Goal: Check status: Check status

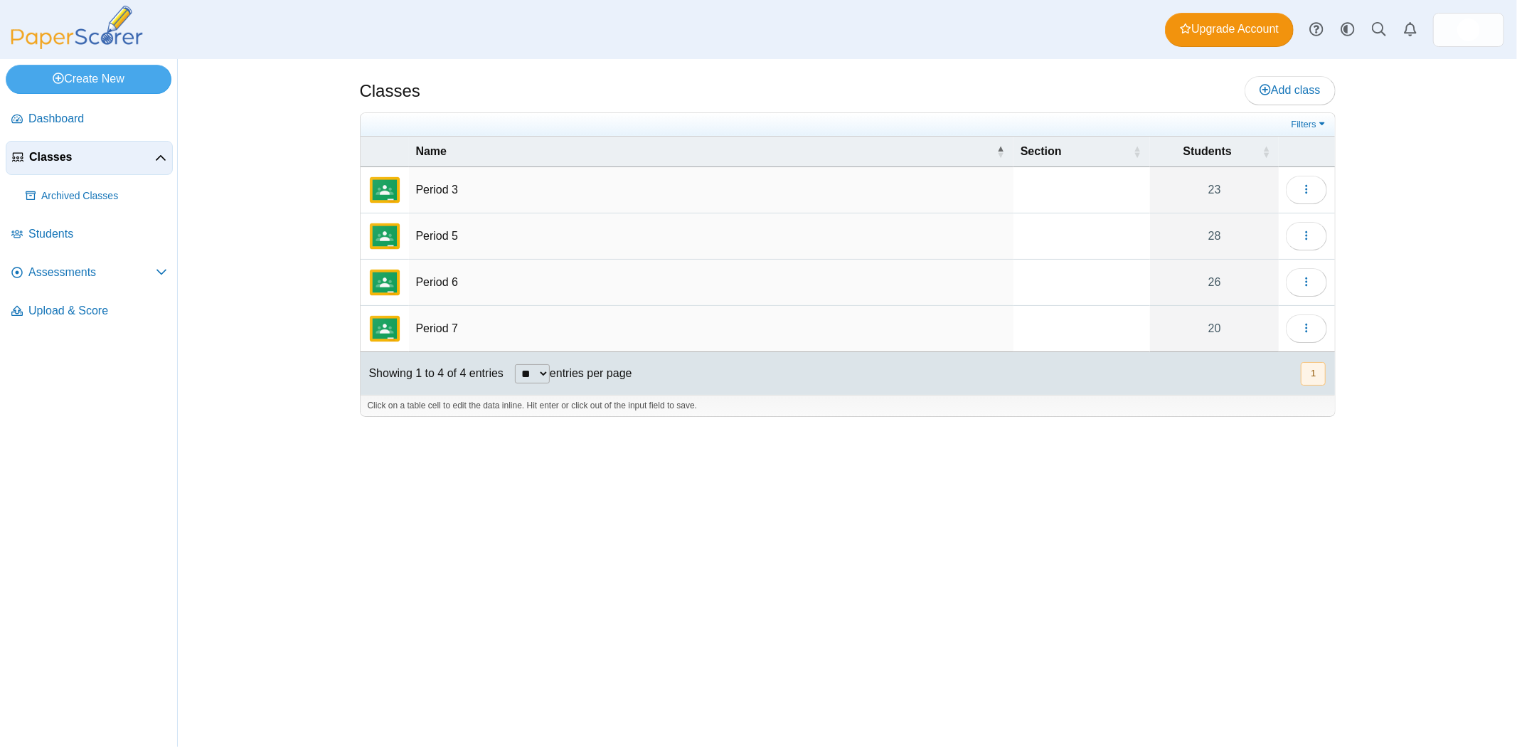
click at [780, 654] on div "Classes Add class Filters 23" at bounding box center [847, 403] width 1067 height 688
drag, startPoint x: 787, startPoint y: 598, endPoint x: 777, endPoint y: 585, distance: 15.8
click at [787, 596] on div "Classes Add class Filters 23" at bounding box center [847, 403] width 1067 height 688
click at [388, 226] on img "External class connected through Google Classroom" at bounding box center [385, 236] width 34 height 34
click at [61, 270] on span "Assessments" at bounding box center [91, 273] width 127 height 16
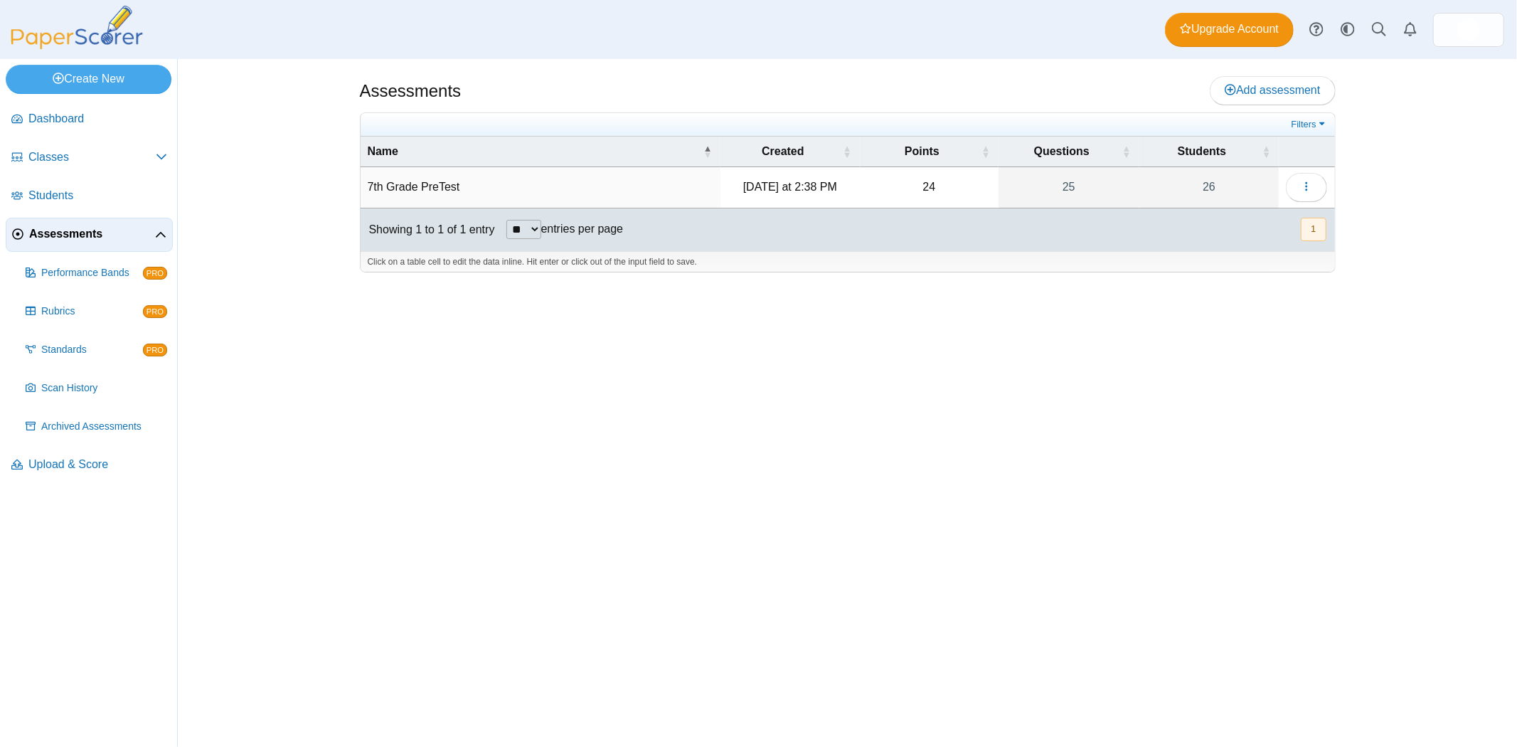
click at [831, 447] on div "Assessments Add assessment 24" at bounding box center [847, 403] width 1067 height 688
click at [417, 182] on td "7th Grade PreTest" at bounding box center [541, 187] width 360 height 41
click at [928, 186] on td "24" at bounding box center [929, 187] width 139 height 41
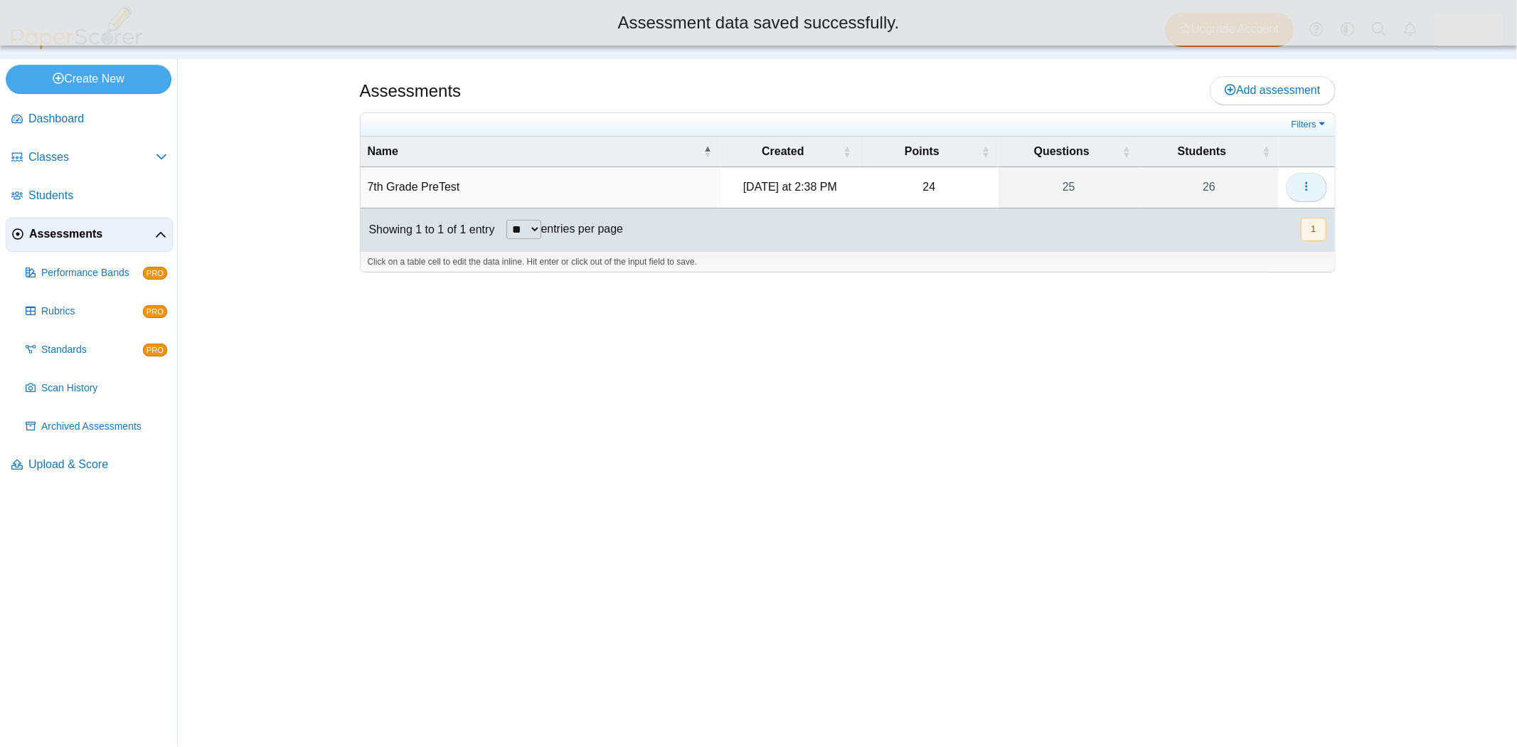
click at [1295, 181] on button "button" at bounding box center [1306, 187] width 41 height 28
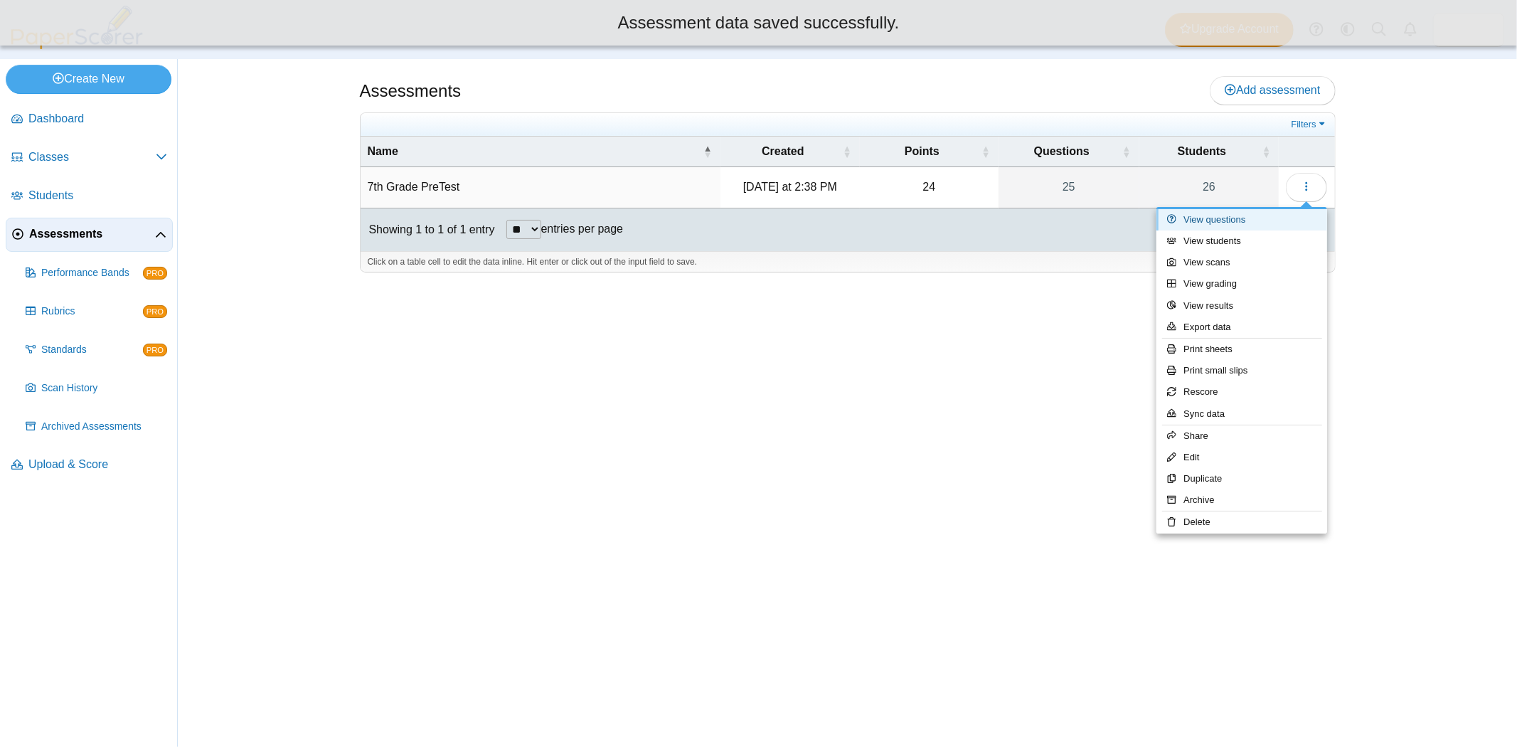
click at [1241, 221] on link "View questions" at bounding box center [1242, 219] width 171 height 21
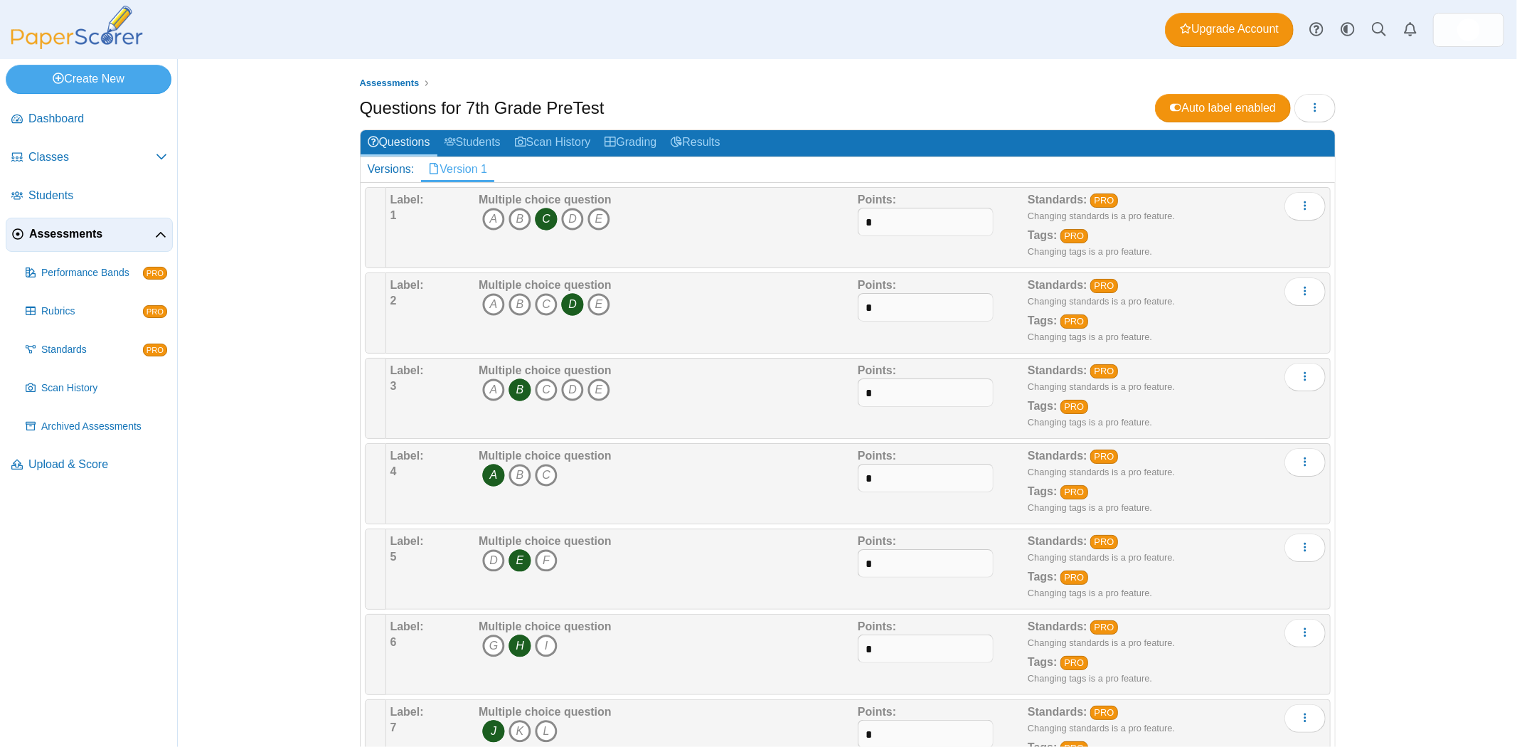
click at [240, 292] on div "Assessments Questions for 7th Grade PreTest Auto label enabled Loading… 1 A" at bounding box center [847, 403] width 1339 height 688
click at [465, 140] on link "Students" at bounding box center [472, 143] width 70 height 26
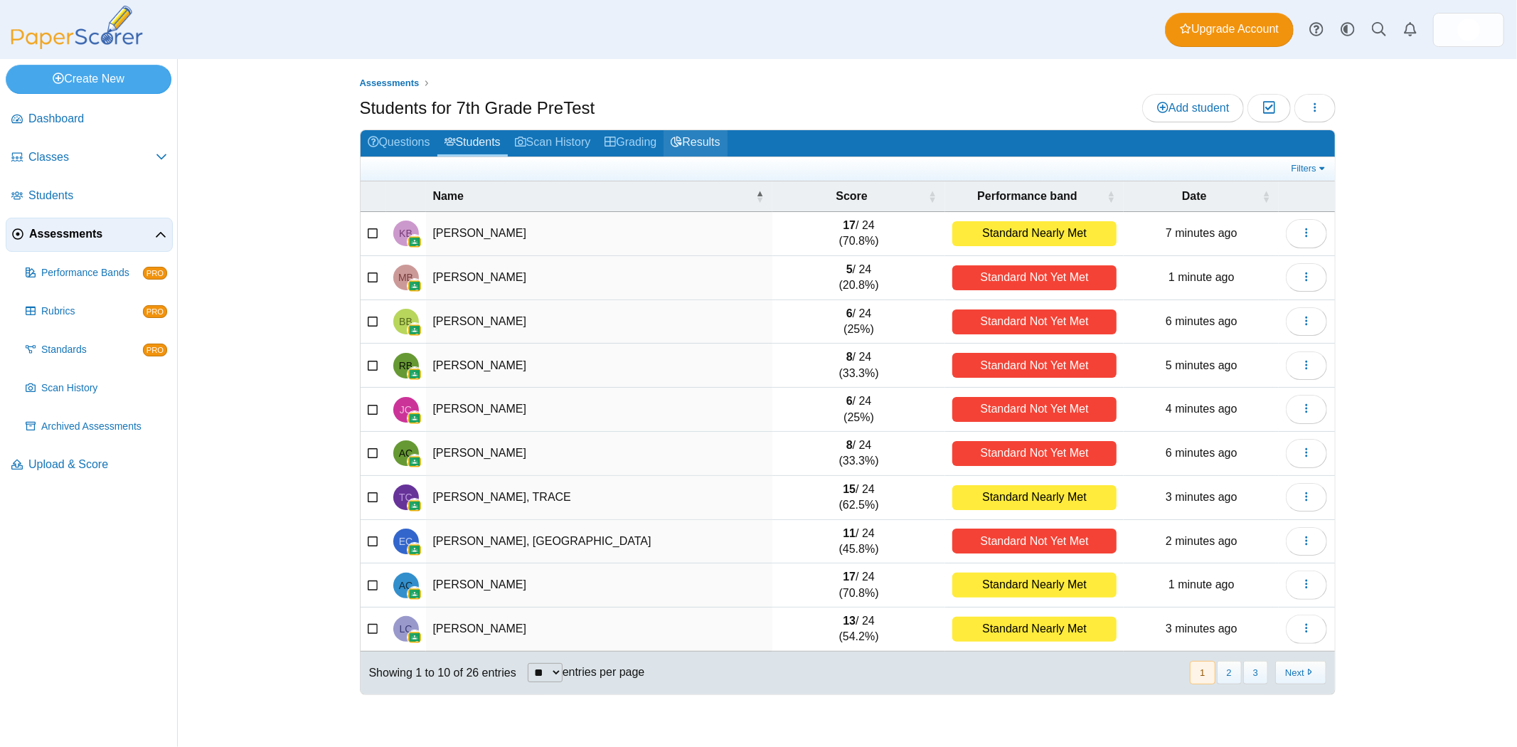
click at [721, 142] on link "Results" at bounding box center [695, 143] width 63 height 26
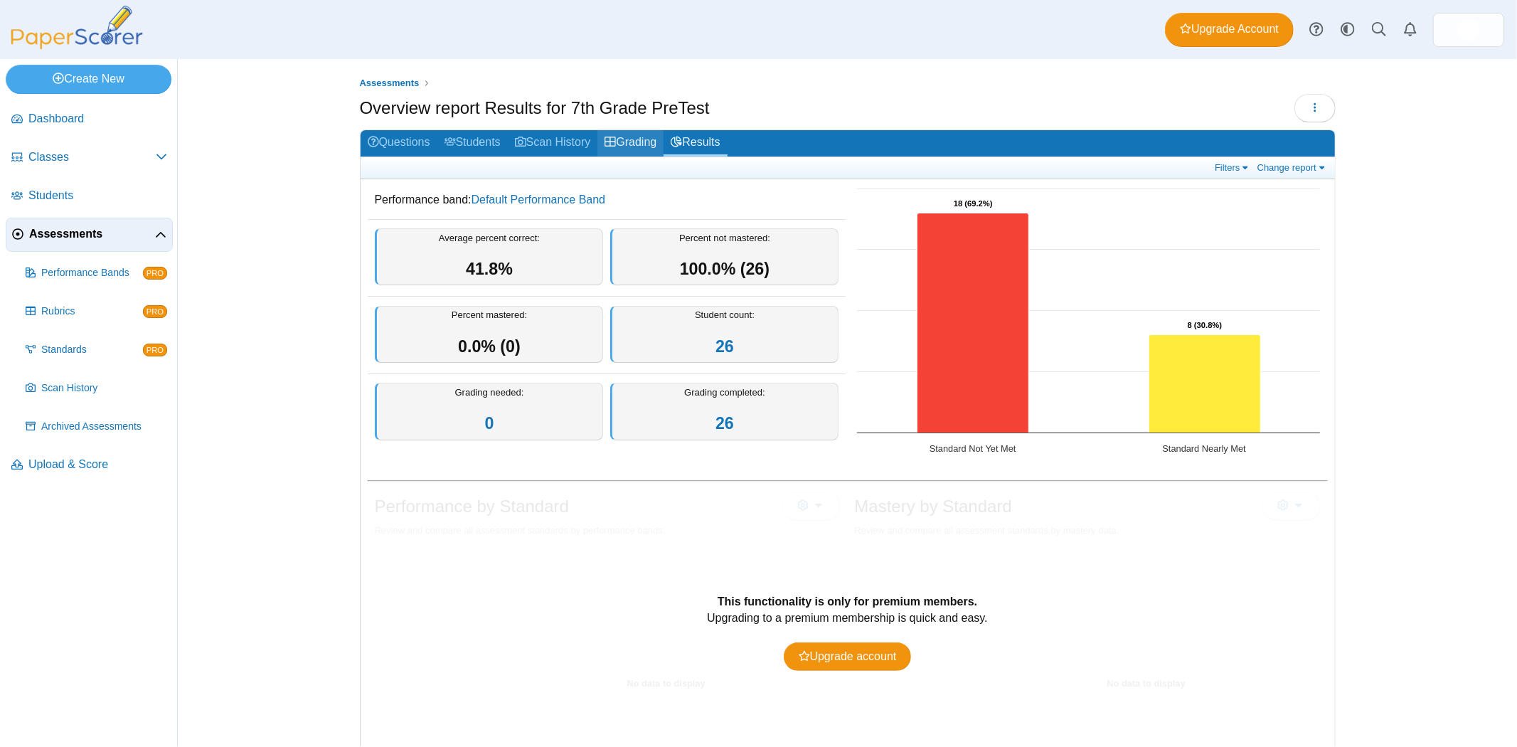
click at [615, 141] on use at bounding box center [610, 142] width 11 height 10
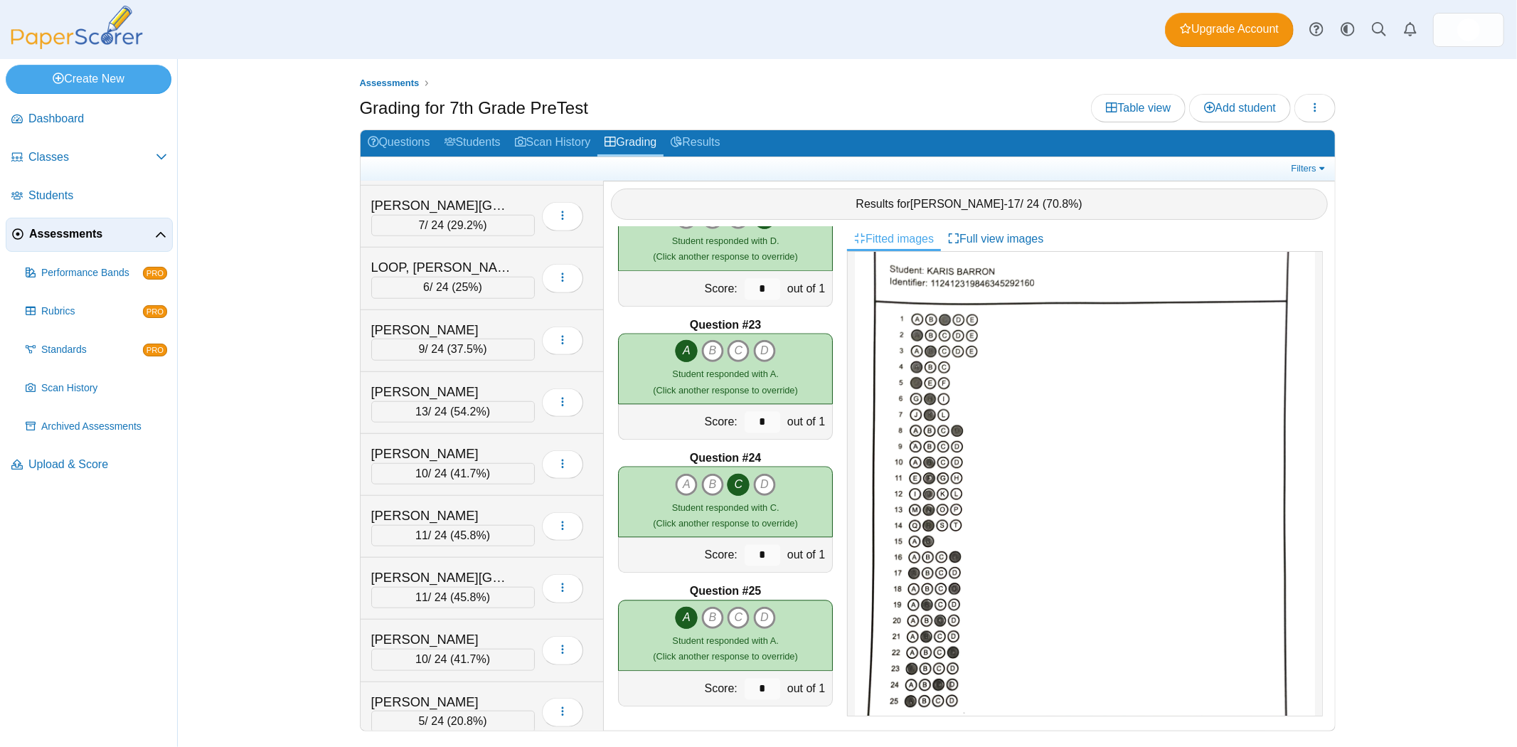
scroll to position [1067, 0]
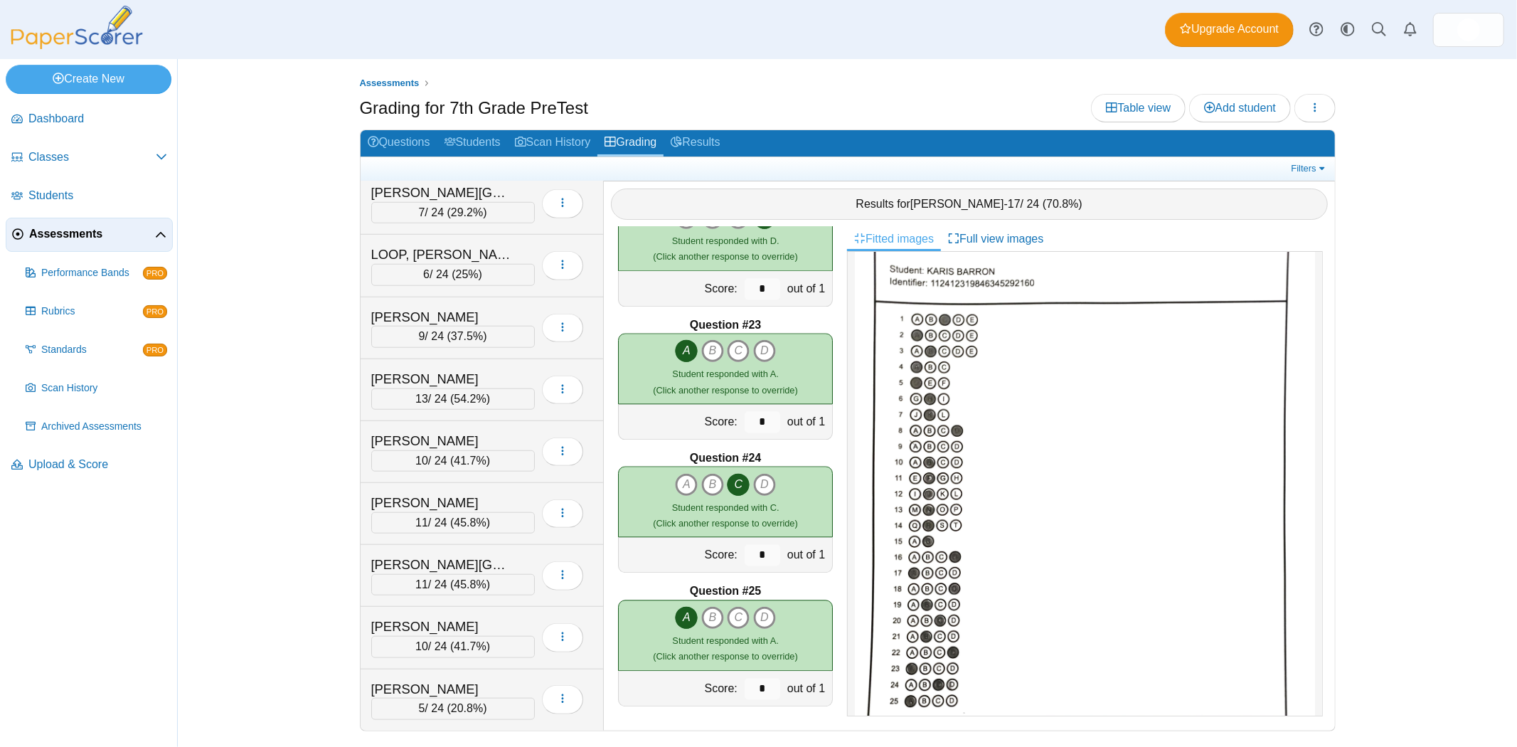
click at [253, 368] on div "Assessments Grading for 7th Grade PreTest Table view Add student Loading… 17" at bounding box center [847, 403] width 1339 height 688
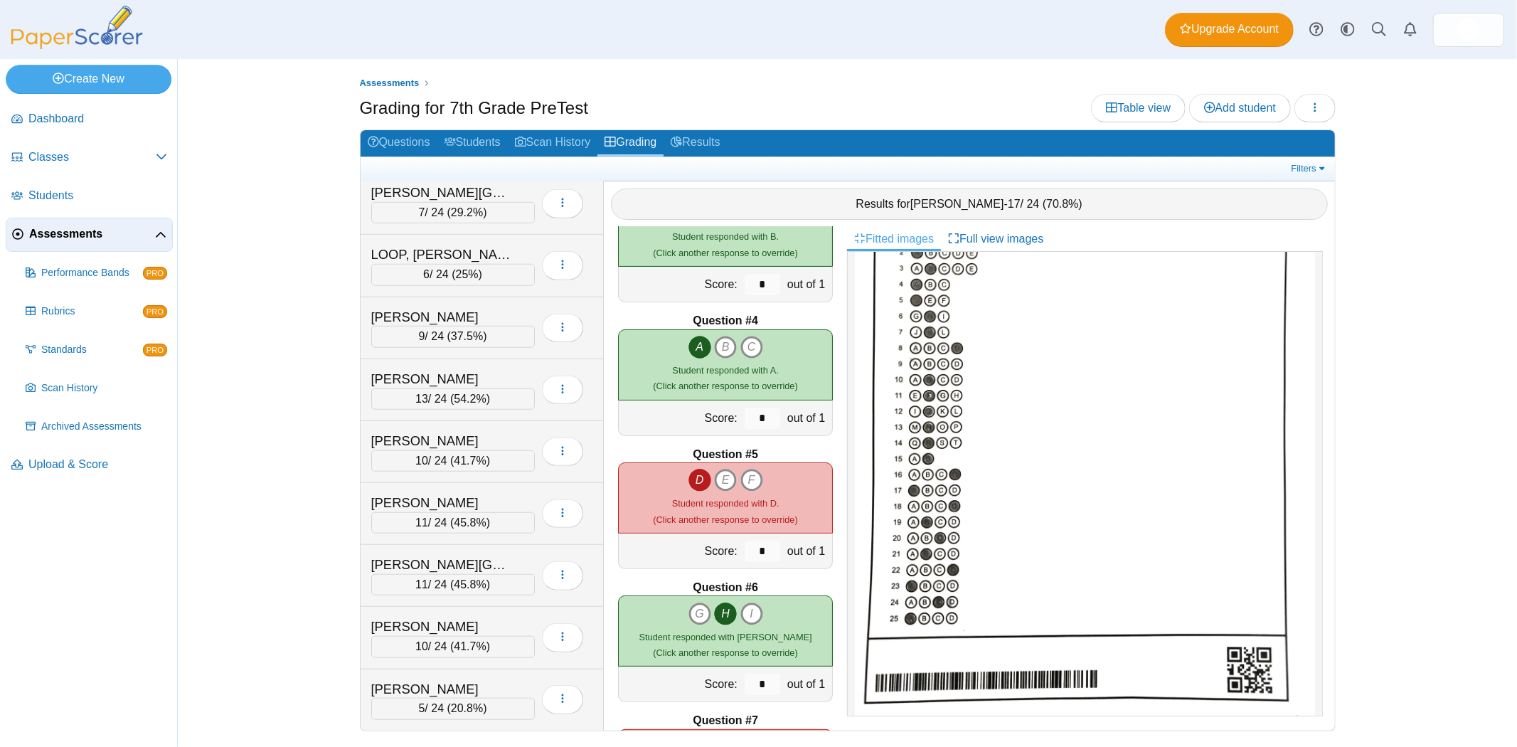
scroll to position [0, 0]
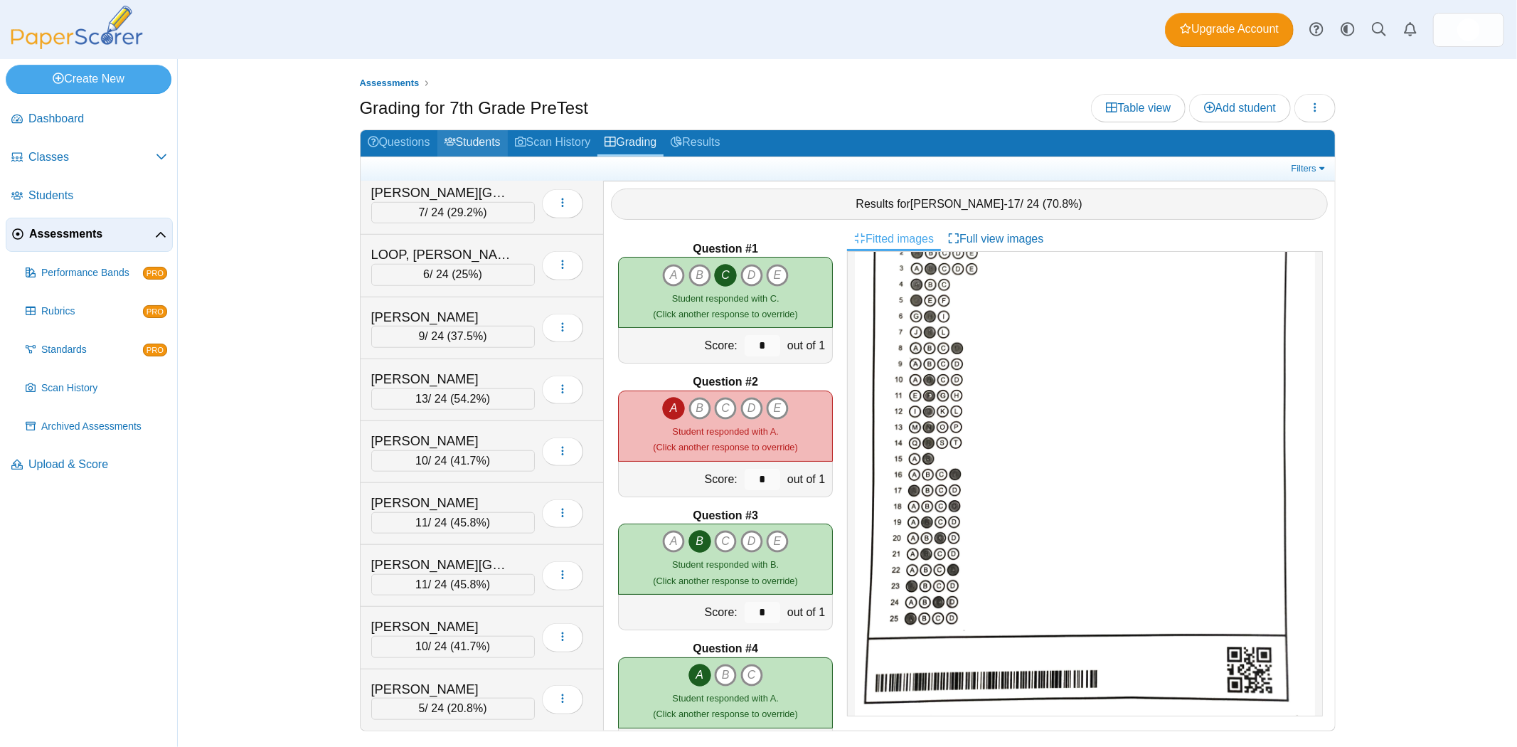
click at [497, 146] on link "Students" at bounding box center [472, 143] width 70 height 26
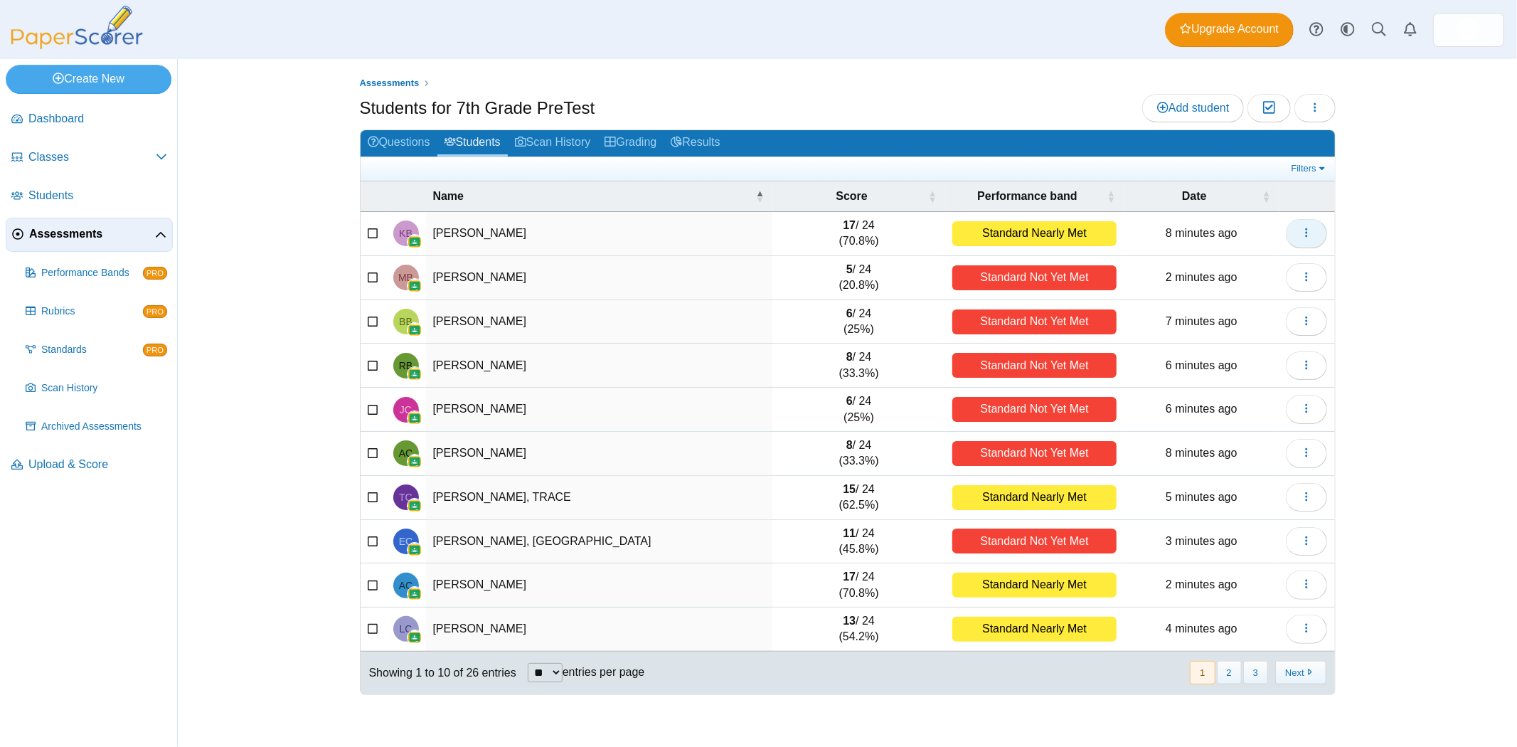
click at [1302, 235] on icon "button" at bounding box center [1306, 232] width 11 height 11
click at [1286, 271] on link "View profile" at bounding box center [1242, 265] width 171 height 21
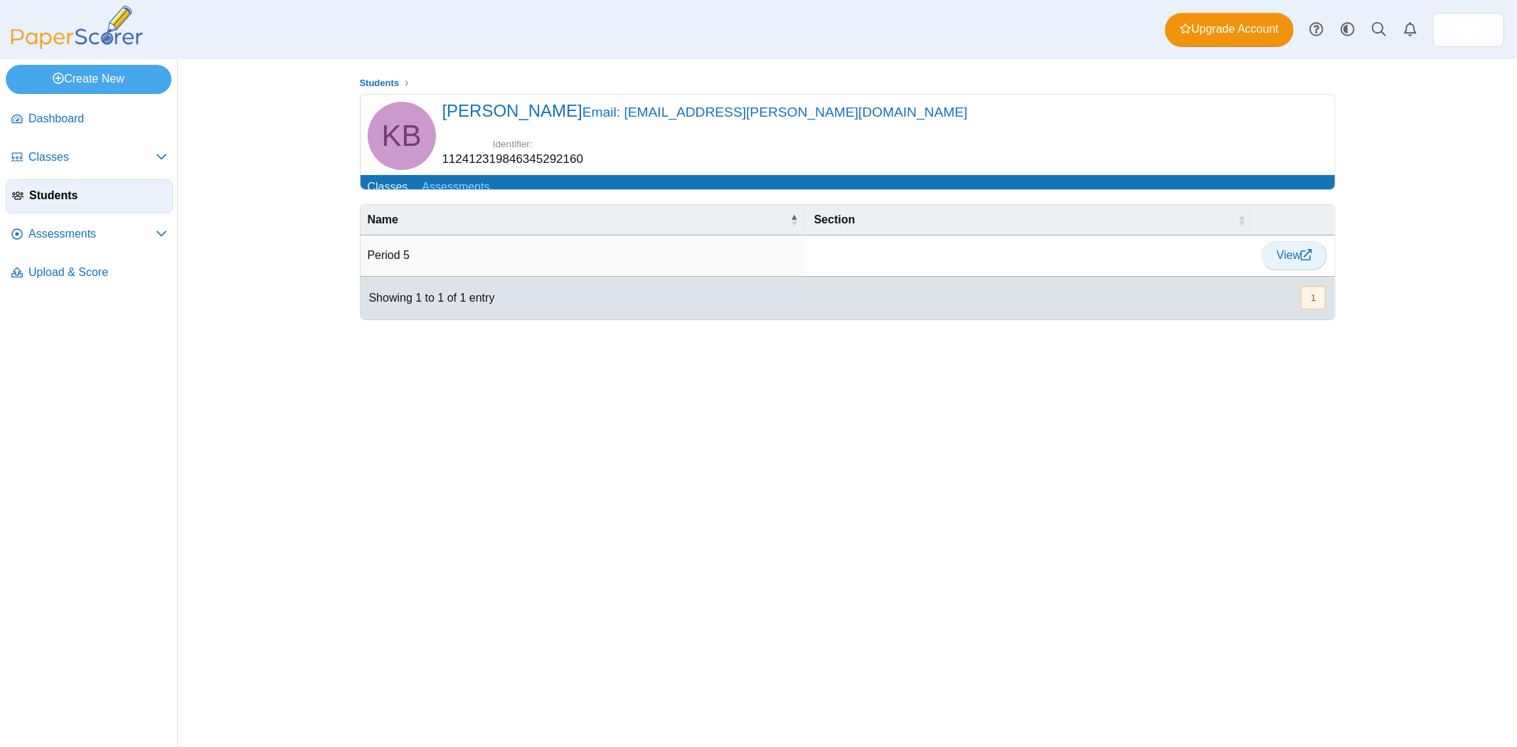
click at [1300, 261] on span "View" at bounding box center [1295, 255] width 36 height 12
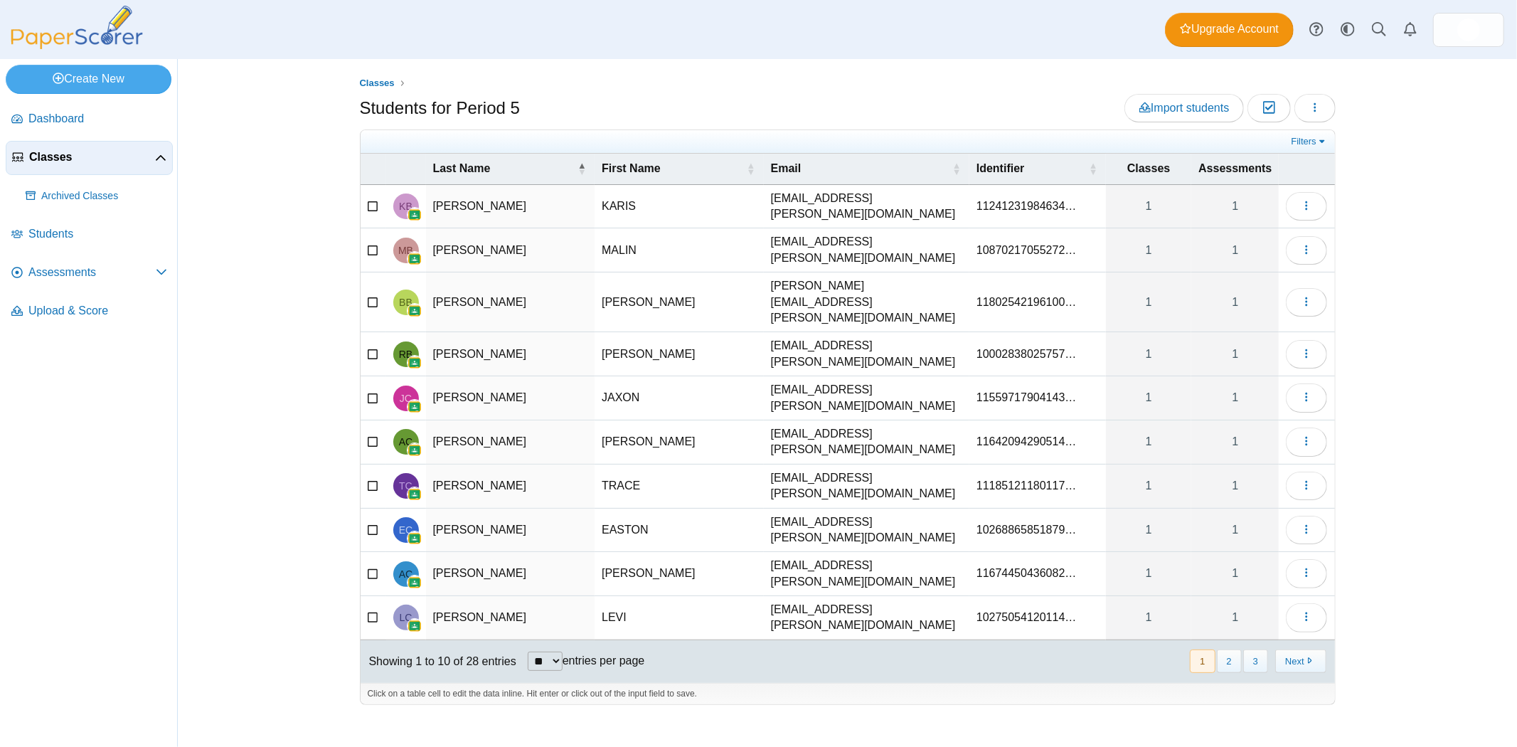
click at [543, 652] on select "** ** ** ***" at bounding box center [545, 661] width 35 height 19
select select "**"
click at [528, 652] on select "** ** ** ***" at bounding box center [545, 661] width 35 height 19
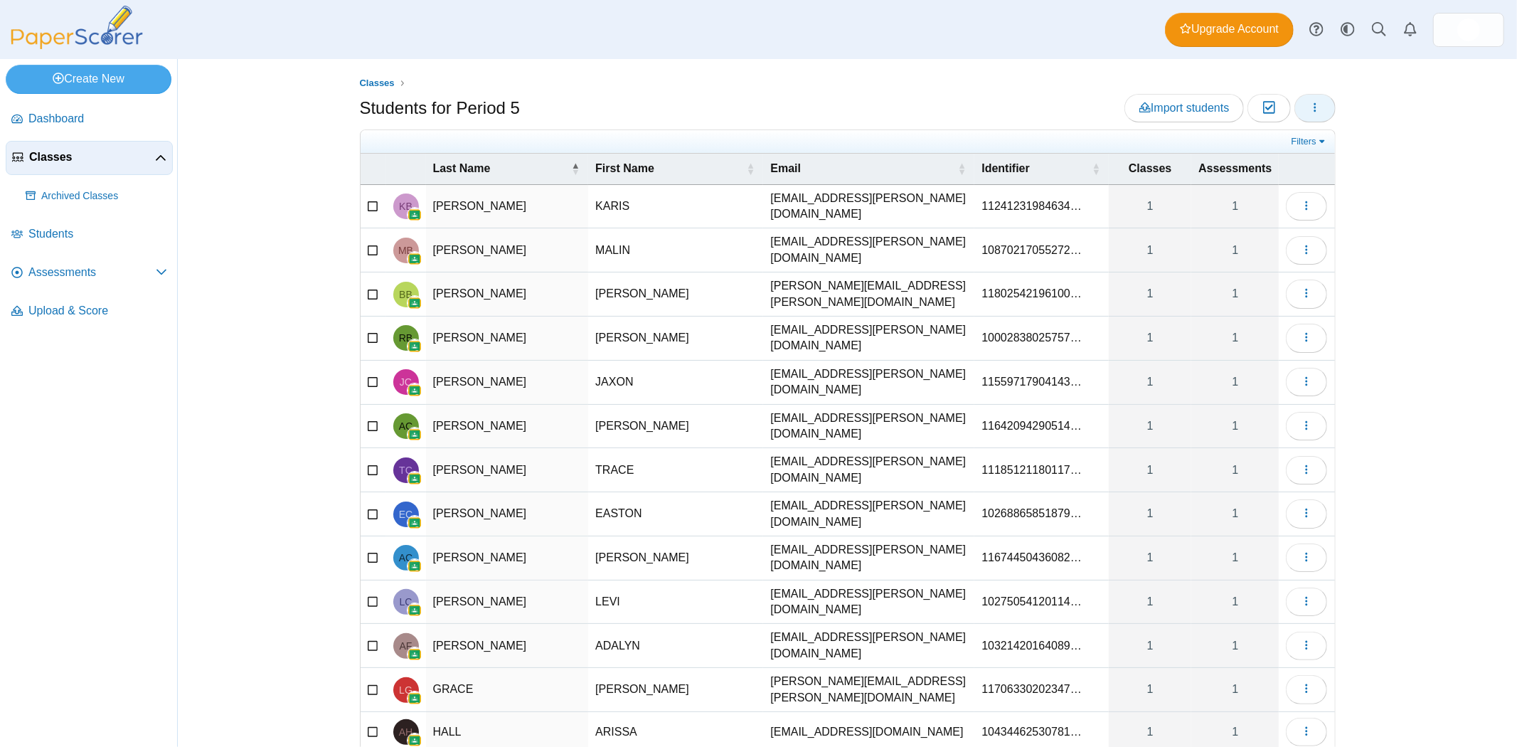
click at [1313, 109] on icon "button" at bounding box center [1315, 107] width 11 height 11
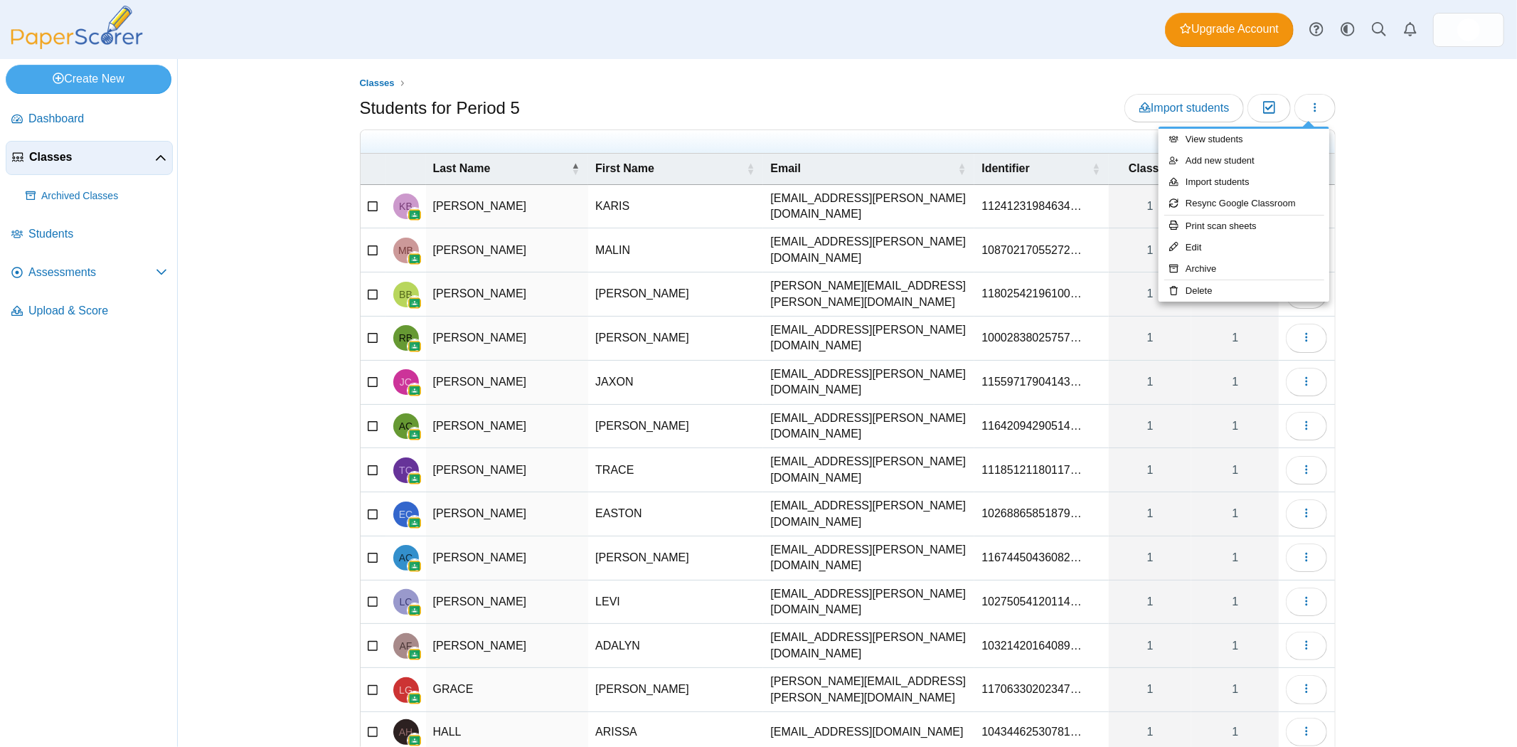
click at [277, 273] on div "Classes Students for Period 5 Import students Moderation 0" at bounding box center [847, 403] width 1339 height 688
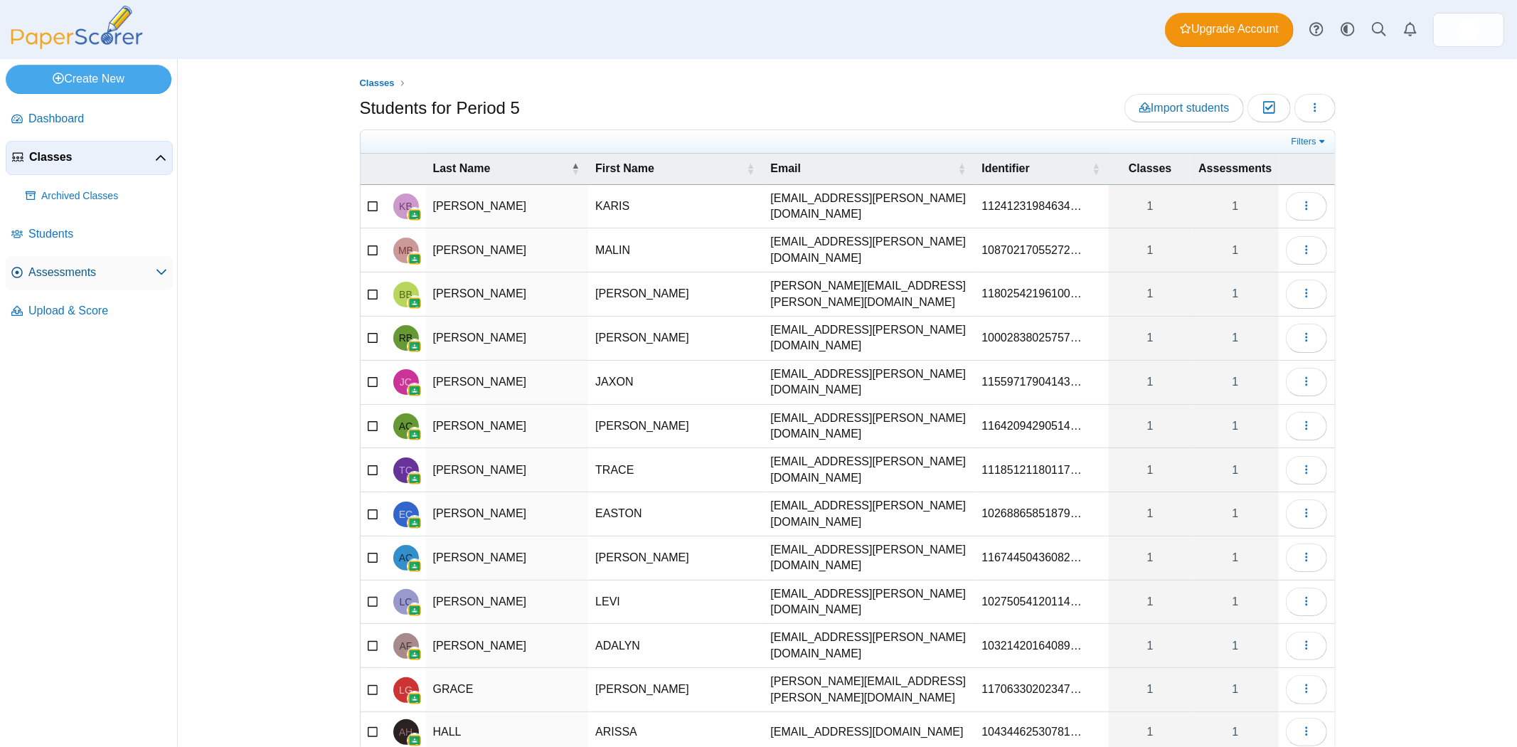
click at [117, 275] on span "Assessments" at bounding box center [91, 273] width 127 height 16
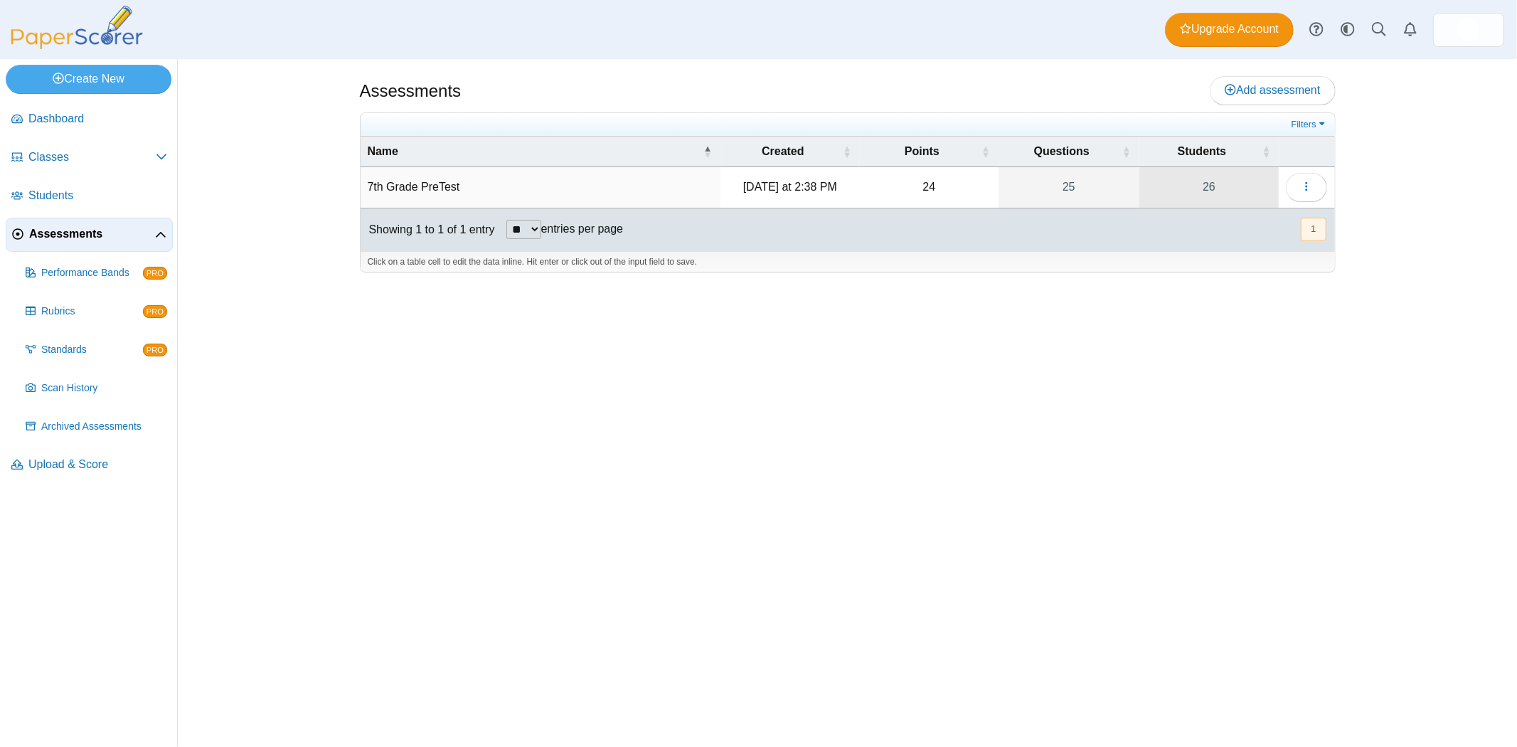
click at [1210, 186] on link "26" at bounding box center [1210, 187] width 140 height 40
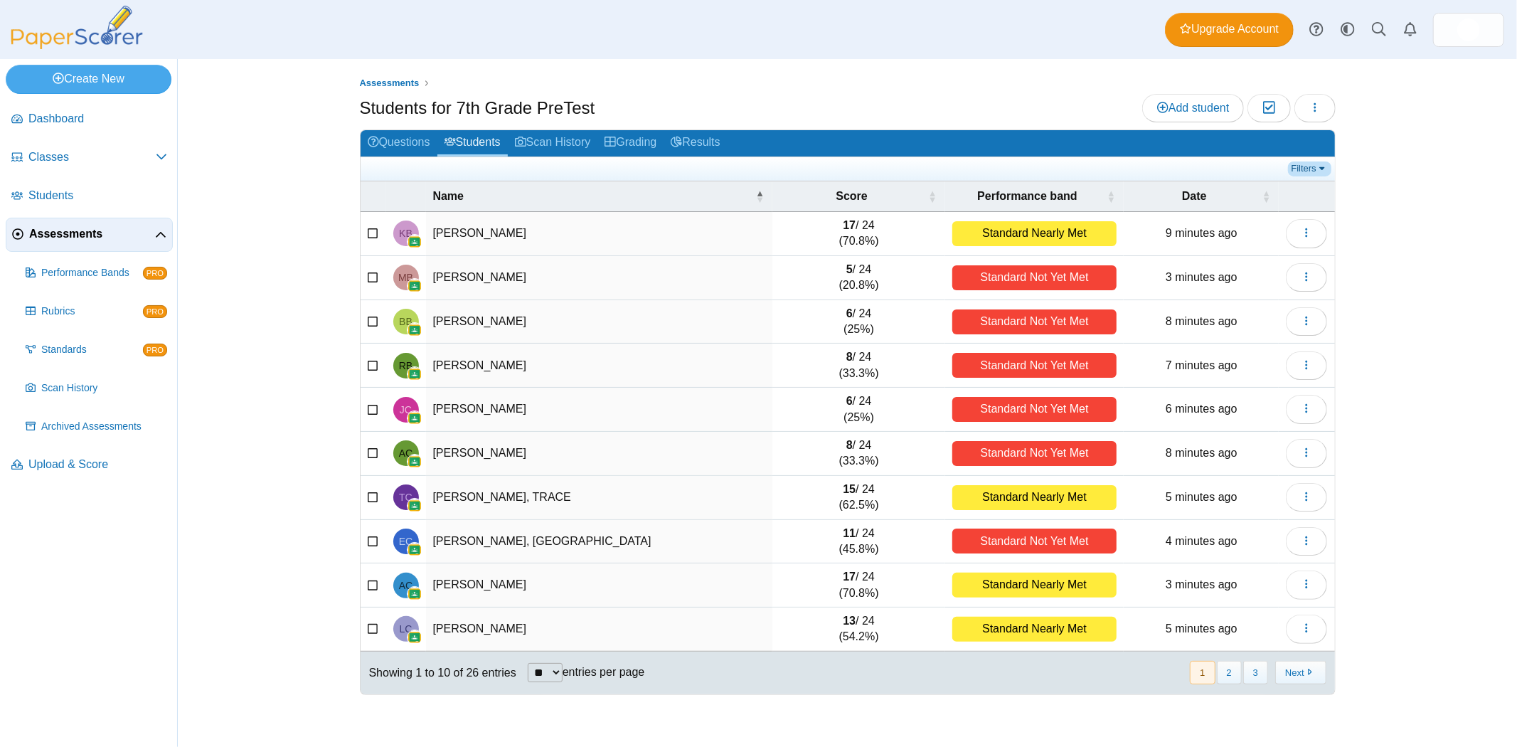
click at [1288, 167] on link "Filters" at bounding box center [1309, 168] width 43 height 14
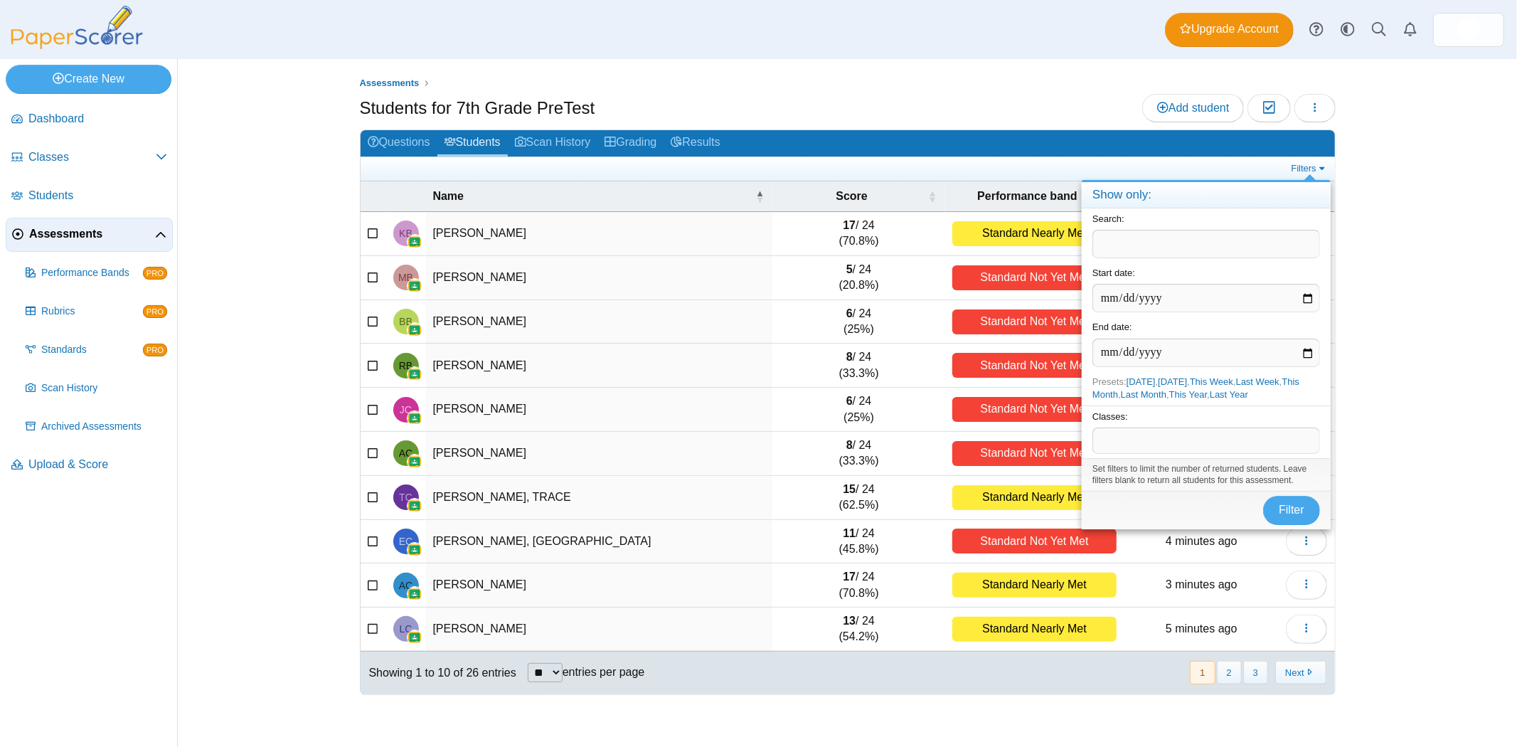
click at [1002, 174] on div "Filters" at bounding box center [848, 168] width 975 height 23
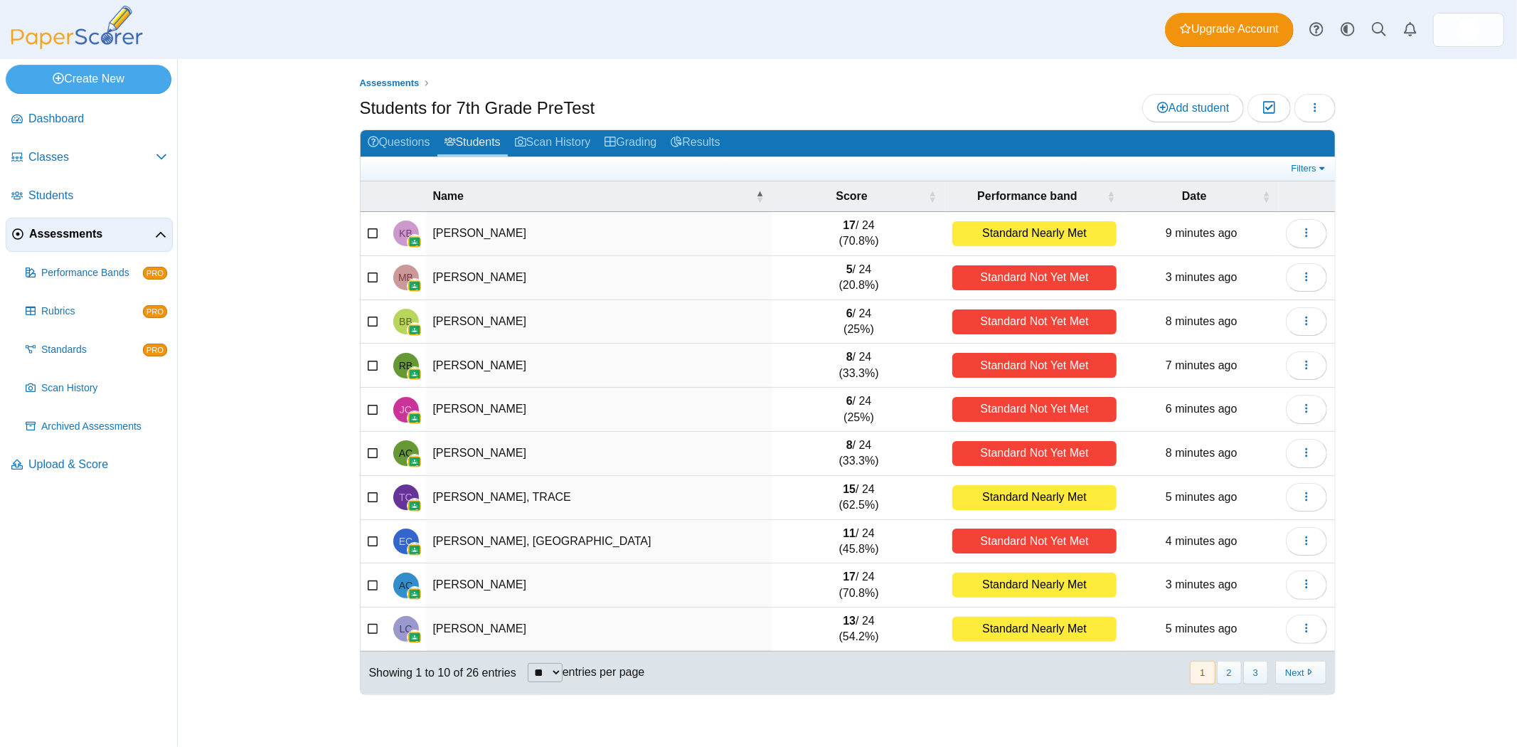
click at [563, 671] on select "** ** ** ***" at bounding box center [545, 672] width 35 height 19
select select "**"
click at [528, 663] on select "** ** ** ***" at bounding box center [545, 672] width 35 height 19
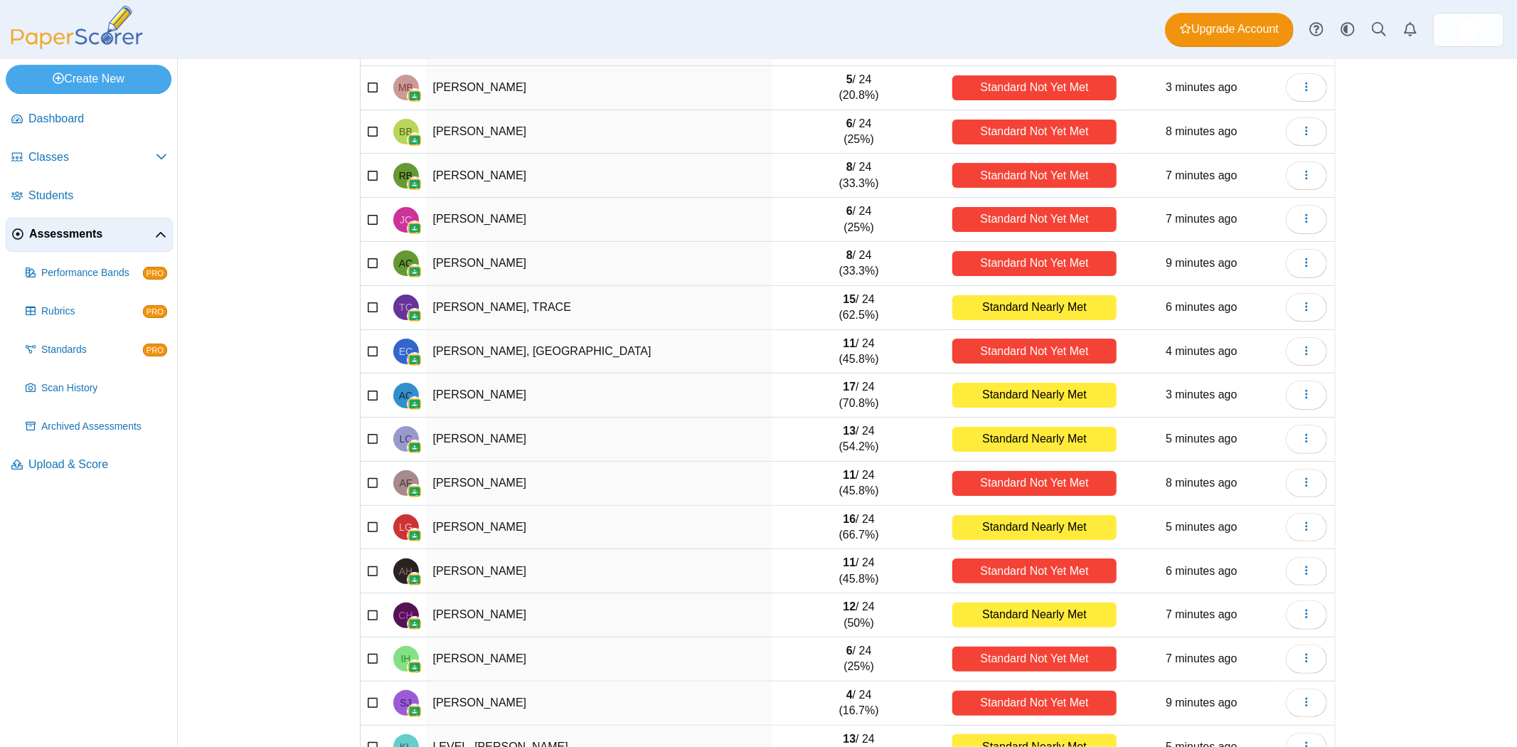
scroll to position [33, 0]
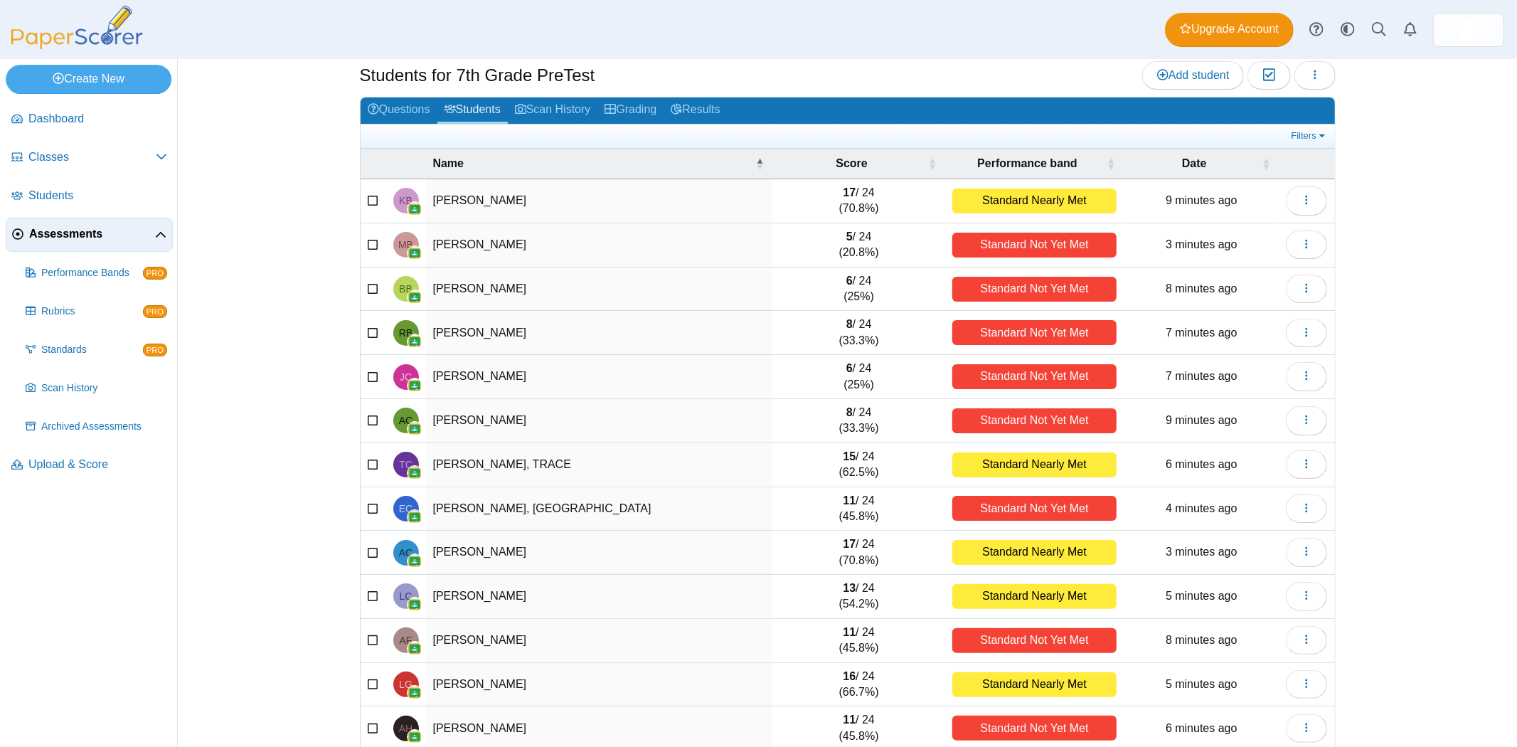
click at [243, 329] on div "Assessments Students for 7th Grade PreTest Add student Moderation 0 Loading…" at bounding box center [847, 403] width 1339 height 688
click at [571, 114] on link "Scan History" at bounding box center [553, 110] width 90 height 26
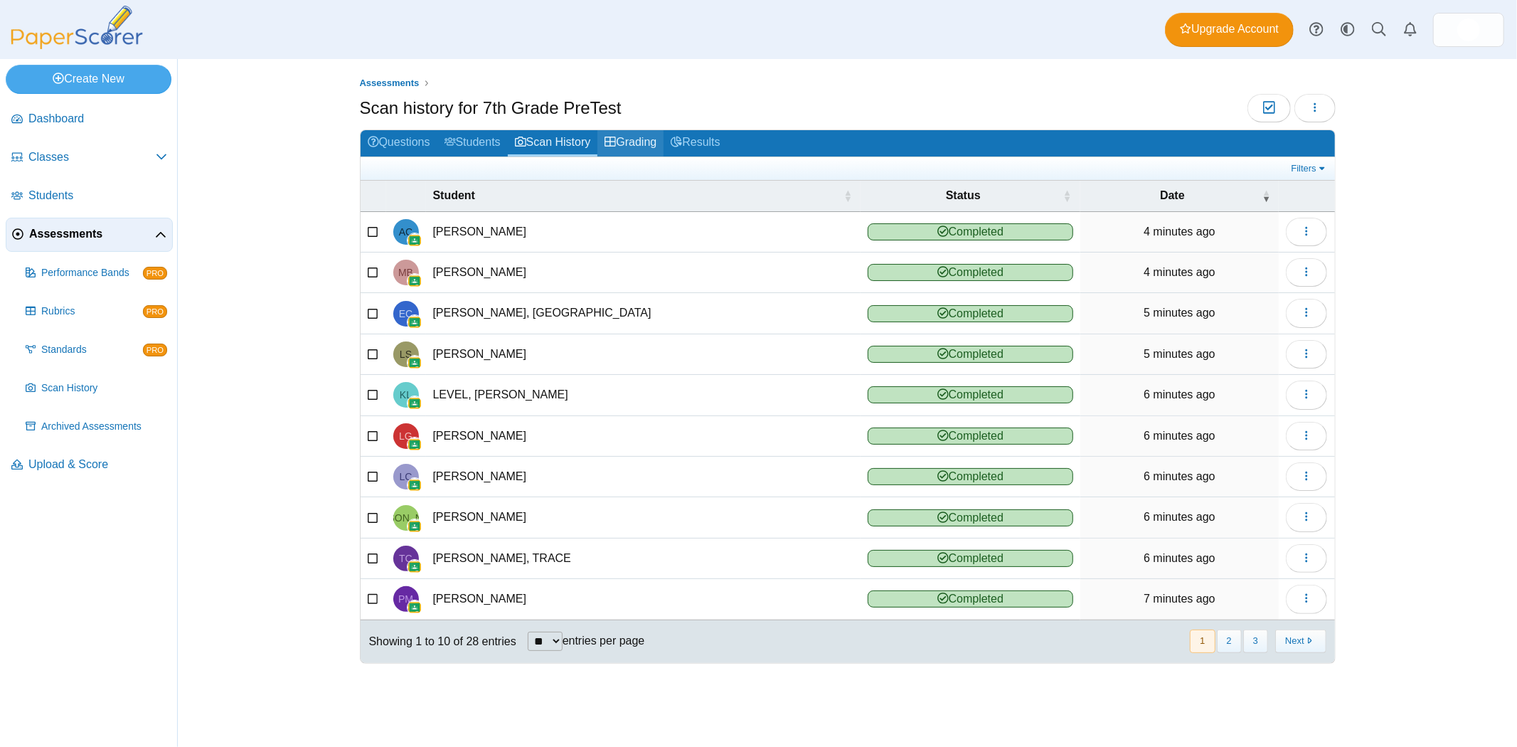
click at [616, 137] on use at bounding box center [610, 142] width 11 height 10
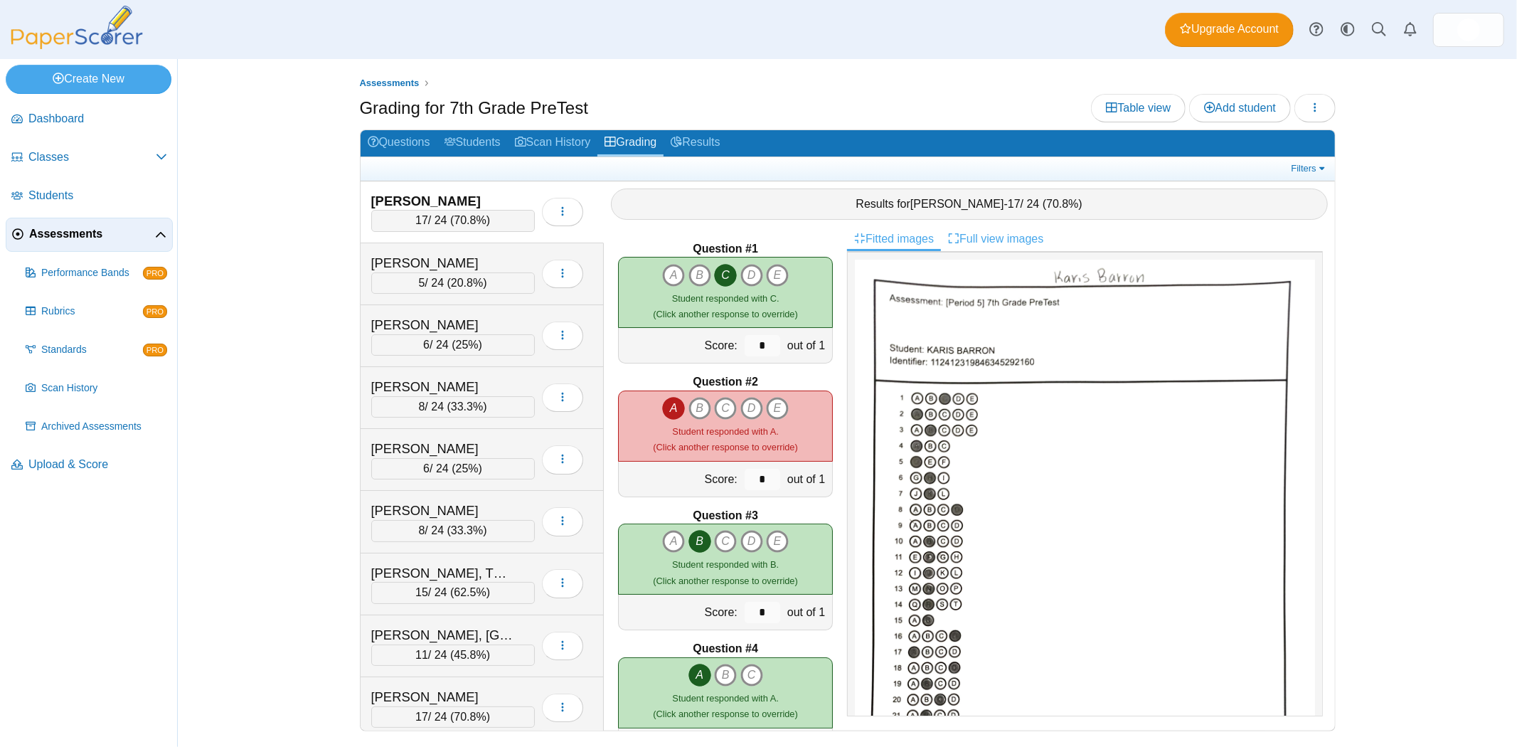
click at [978, 238] on link "Full view images" at bounding box center [996, 239] width 110 height 24
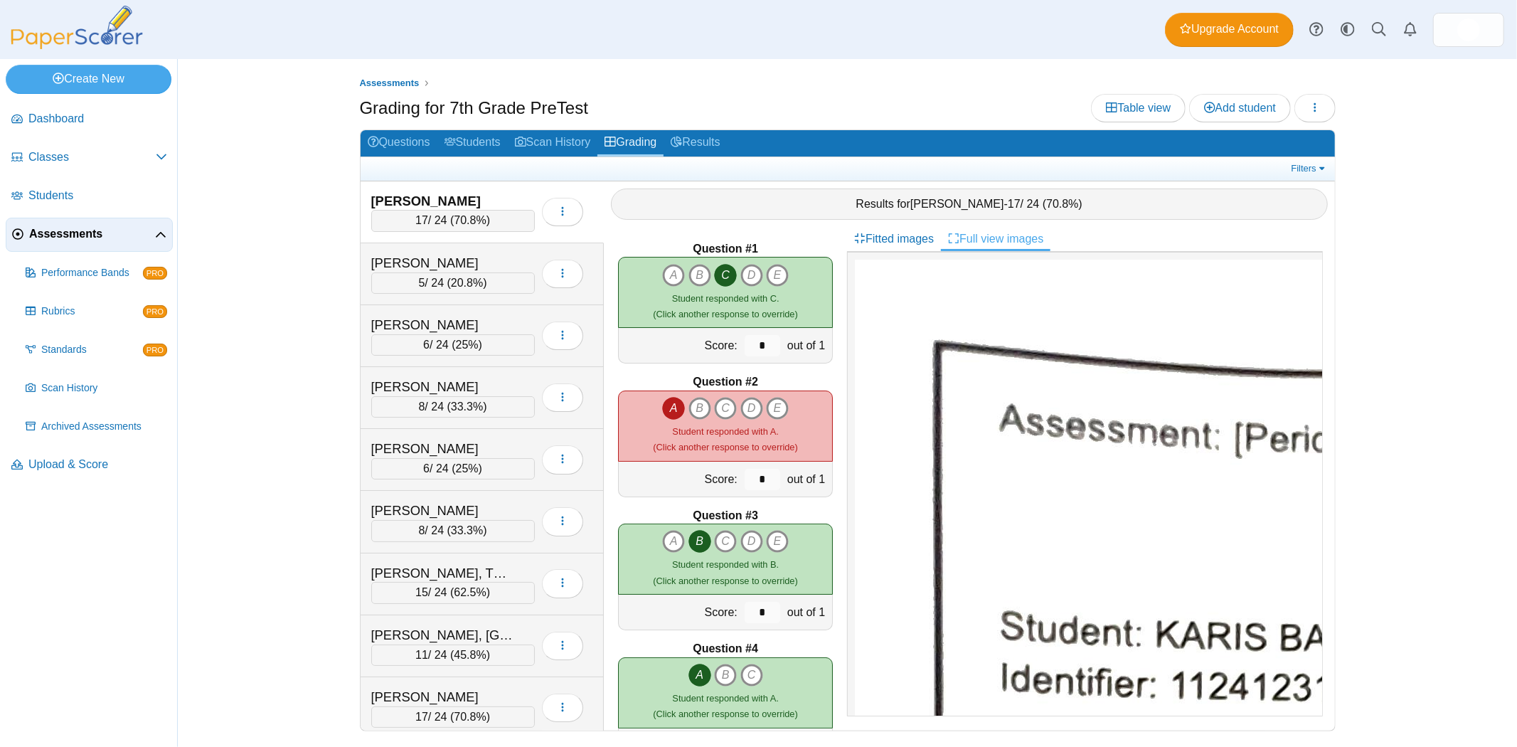
click at [977, 237] on link "Full view images" at bounding box center [996, 239] width 110 height 24
click at [905, 237] on link "Fitted images" at bounding box center [894, 239] width 94 height 24
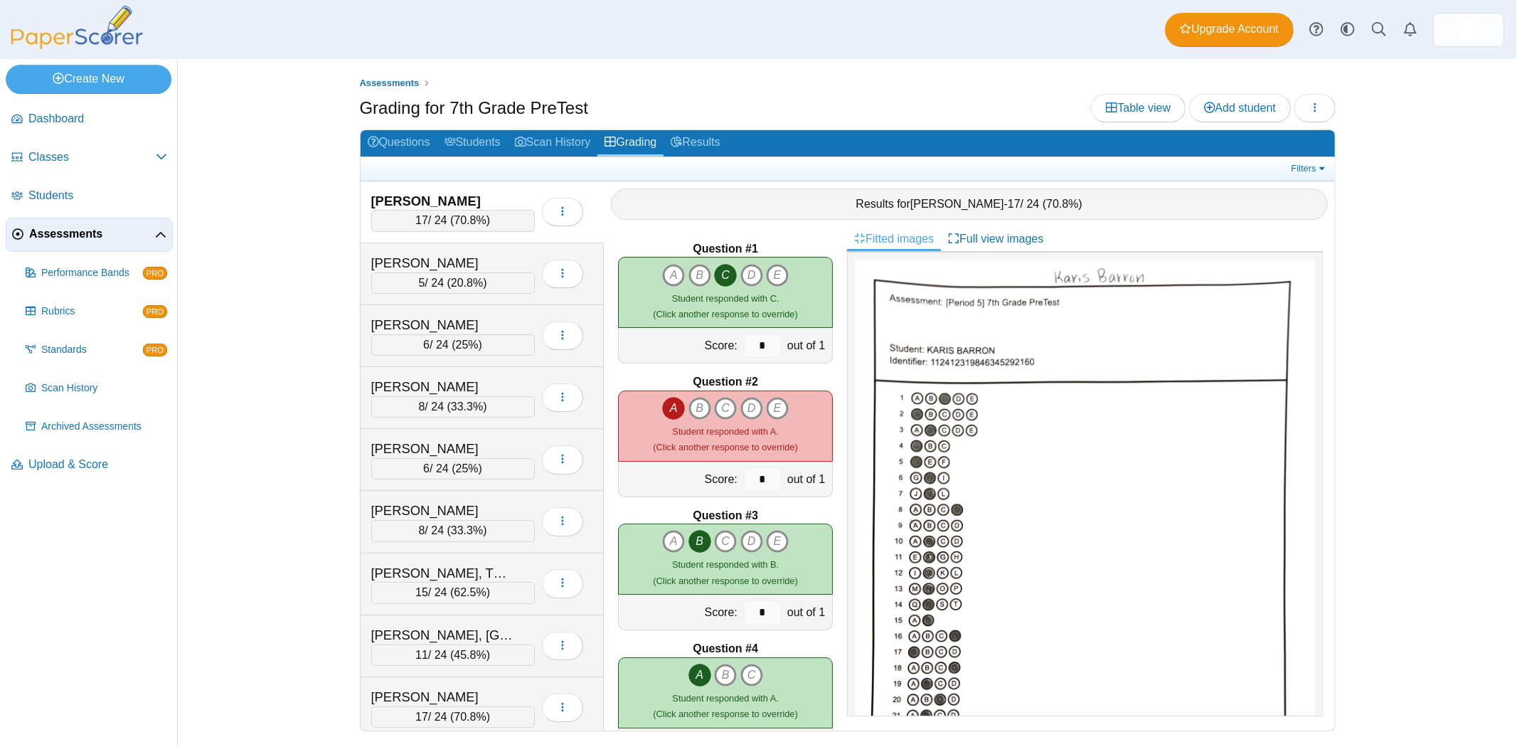
click at [982, 203] on span "[PERSON_NAME]" at bounding box center [958, 204] width 94 height 12
click at [1312, 165] on link "Filters" at bounding box center [1309, 168] width 43 height 14
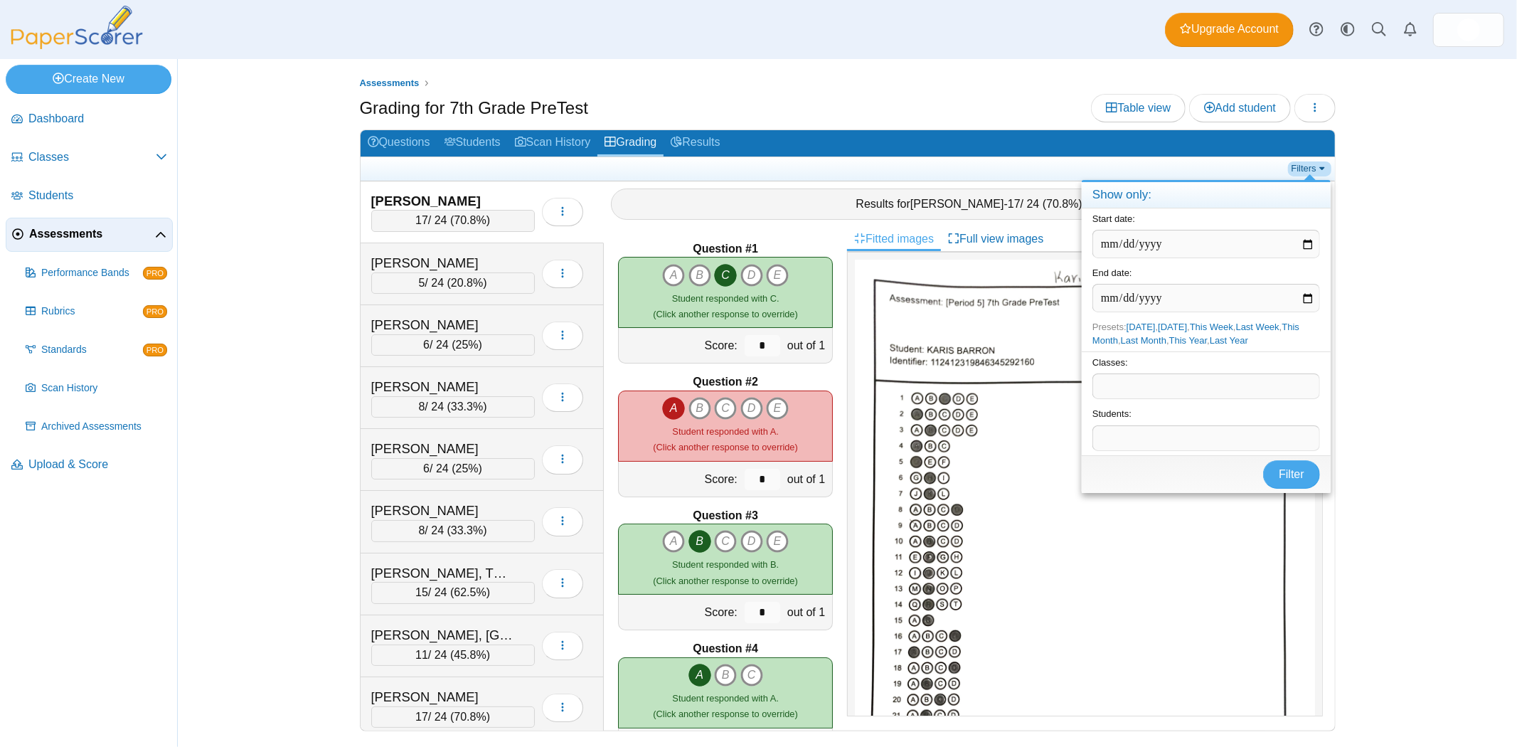
click at [1311, 164] on link "Filters" at bounding box center [1309, 168] width 43 height 14
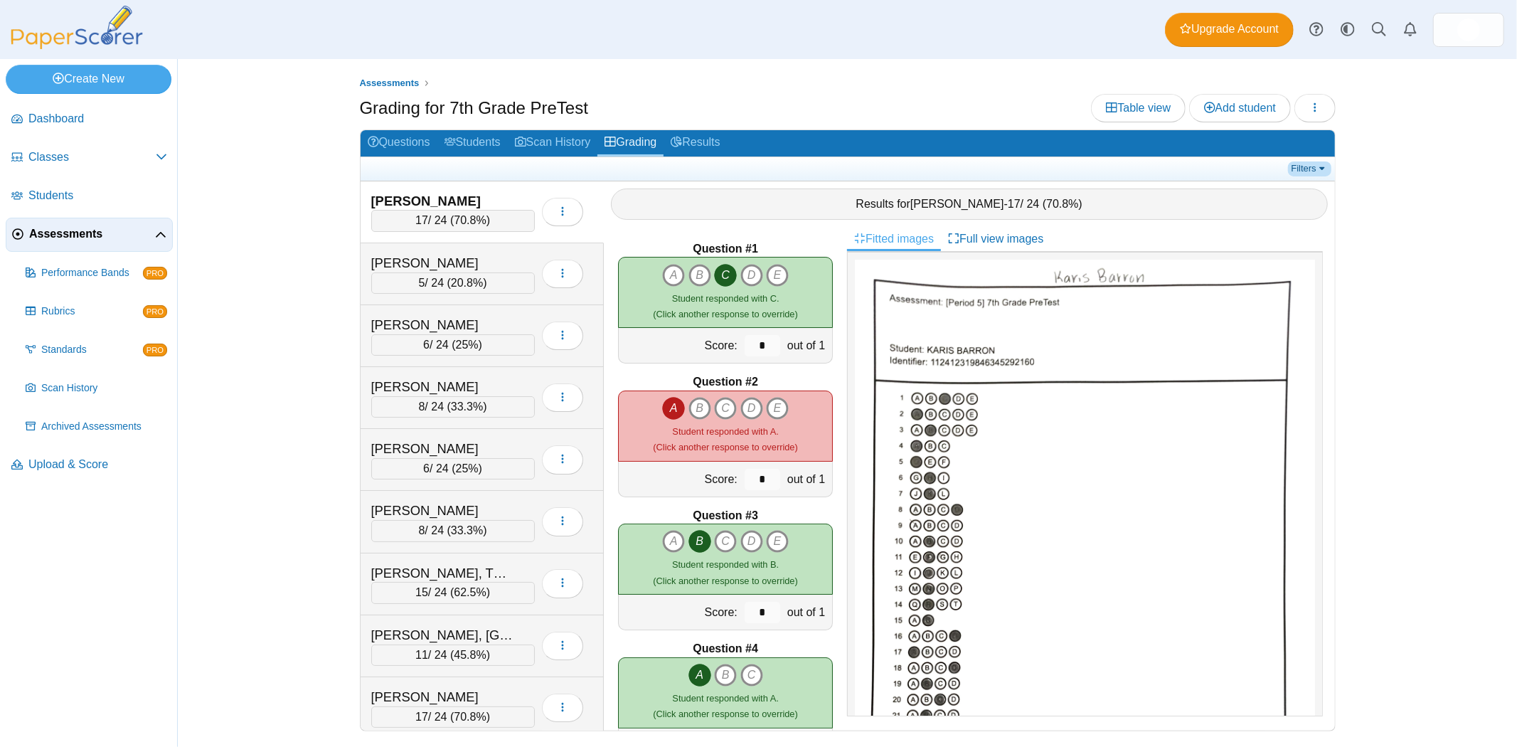
click at [1311, 164] on link "Filters" at bounding box center [1309, 168] width 43 height 14
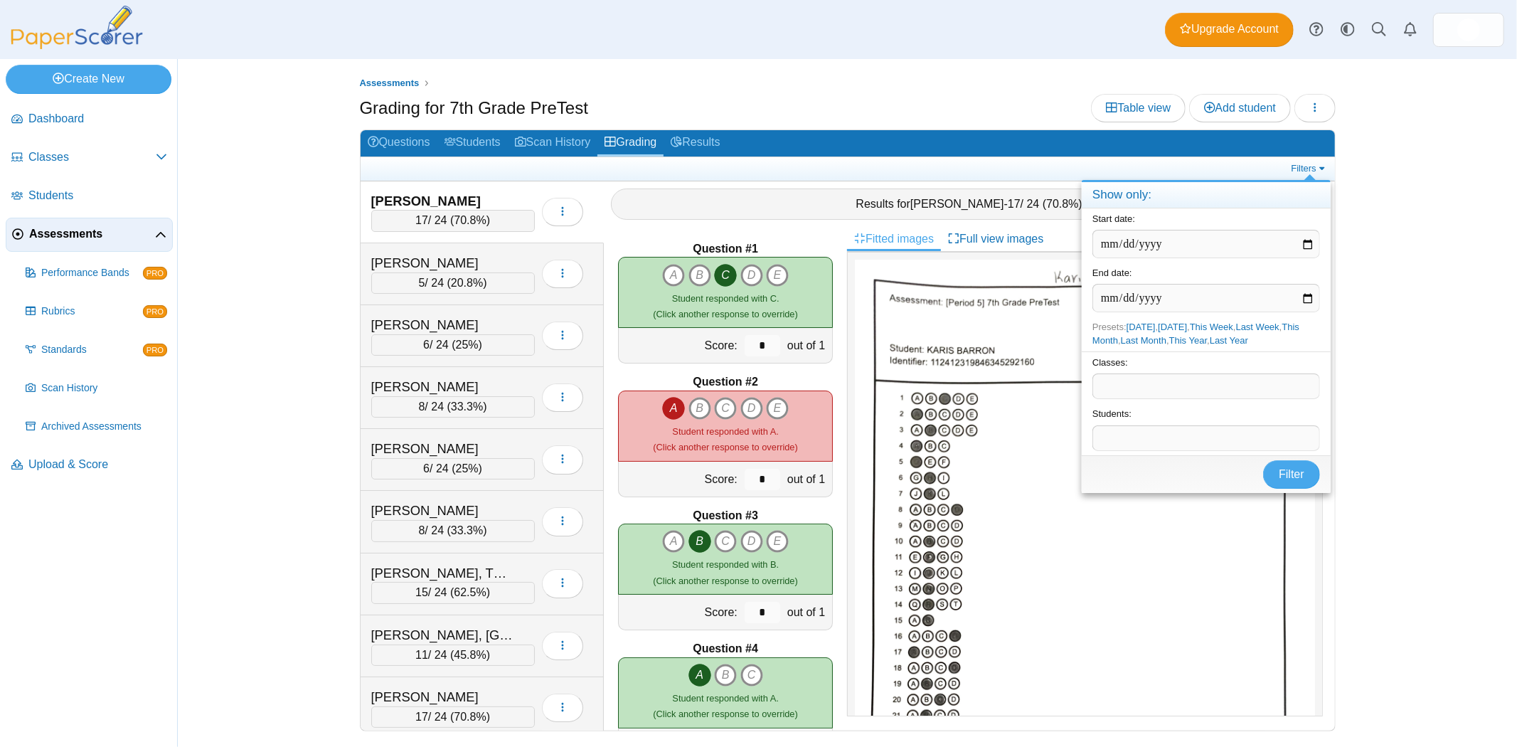
click at [353, 420] on div "Assessments Grading for 7th Grade PreTest Table view Add student Loading… 5" at bounding box center [847, 403] width 1067 height 688
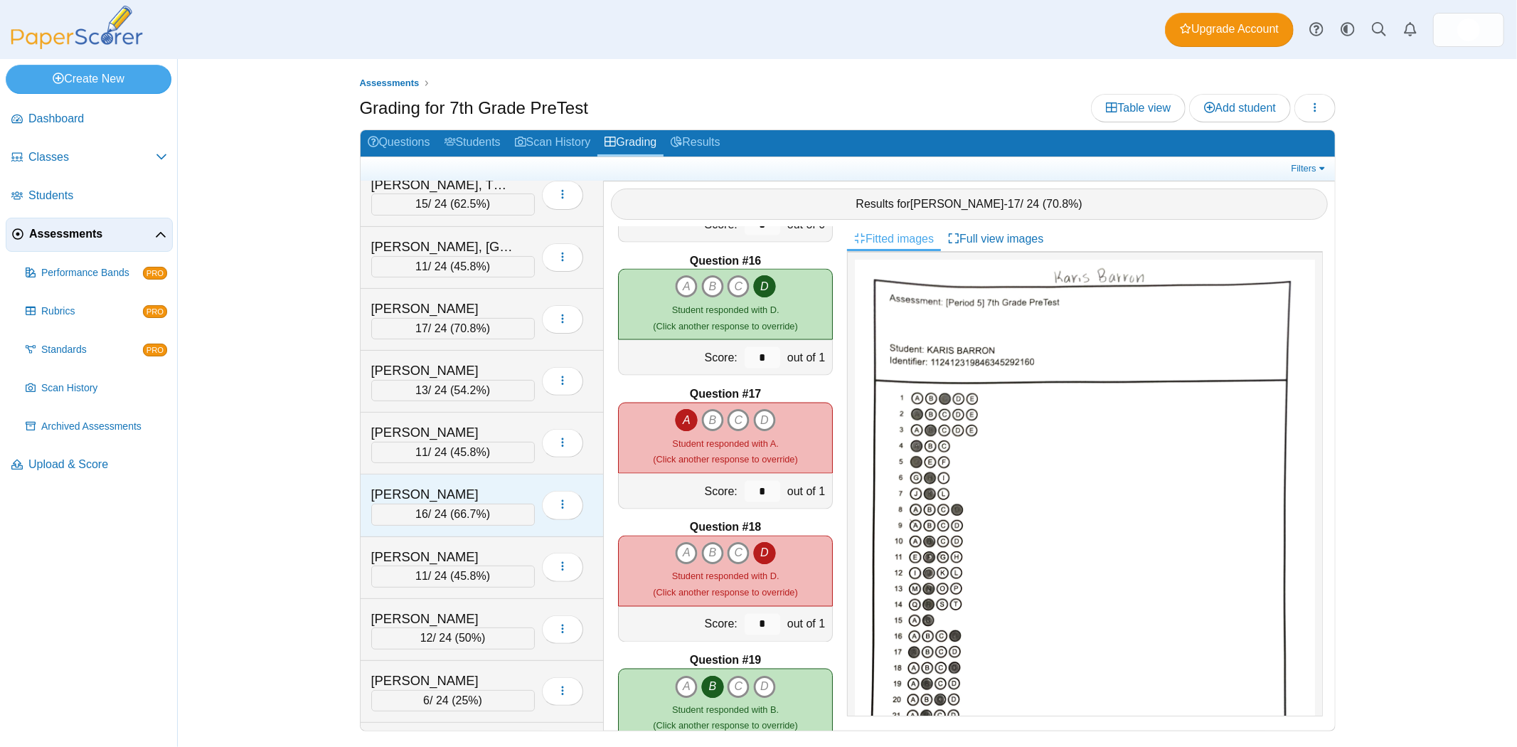
scroll to position [395, 0]
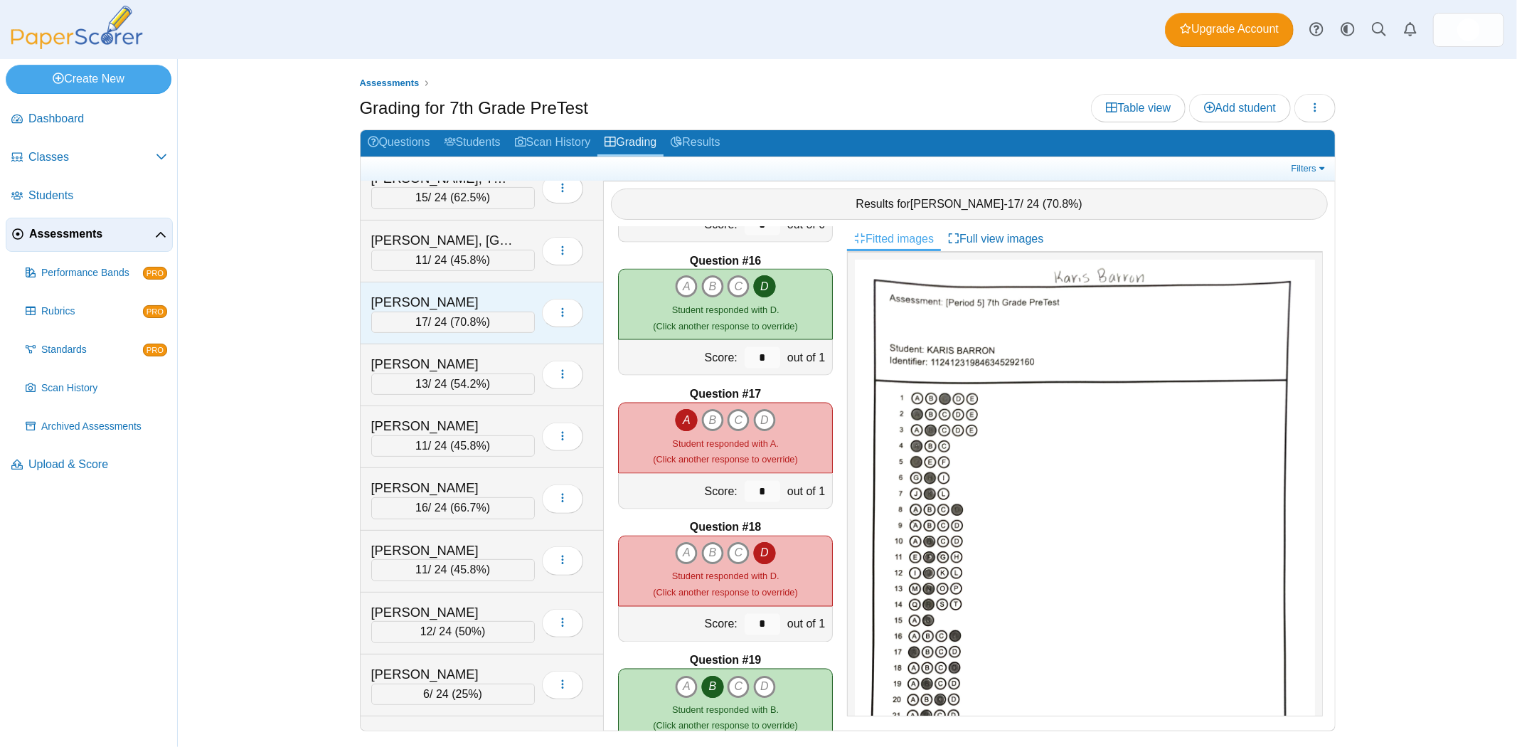
click at [463, 324] on span "70.8%" at bounding box center [470, 322] width 32 height 12
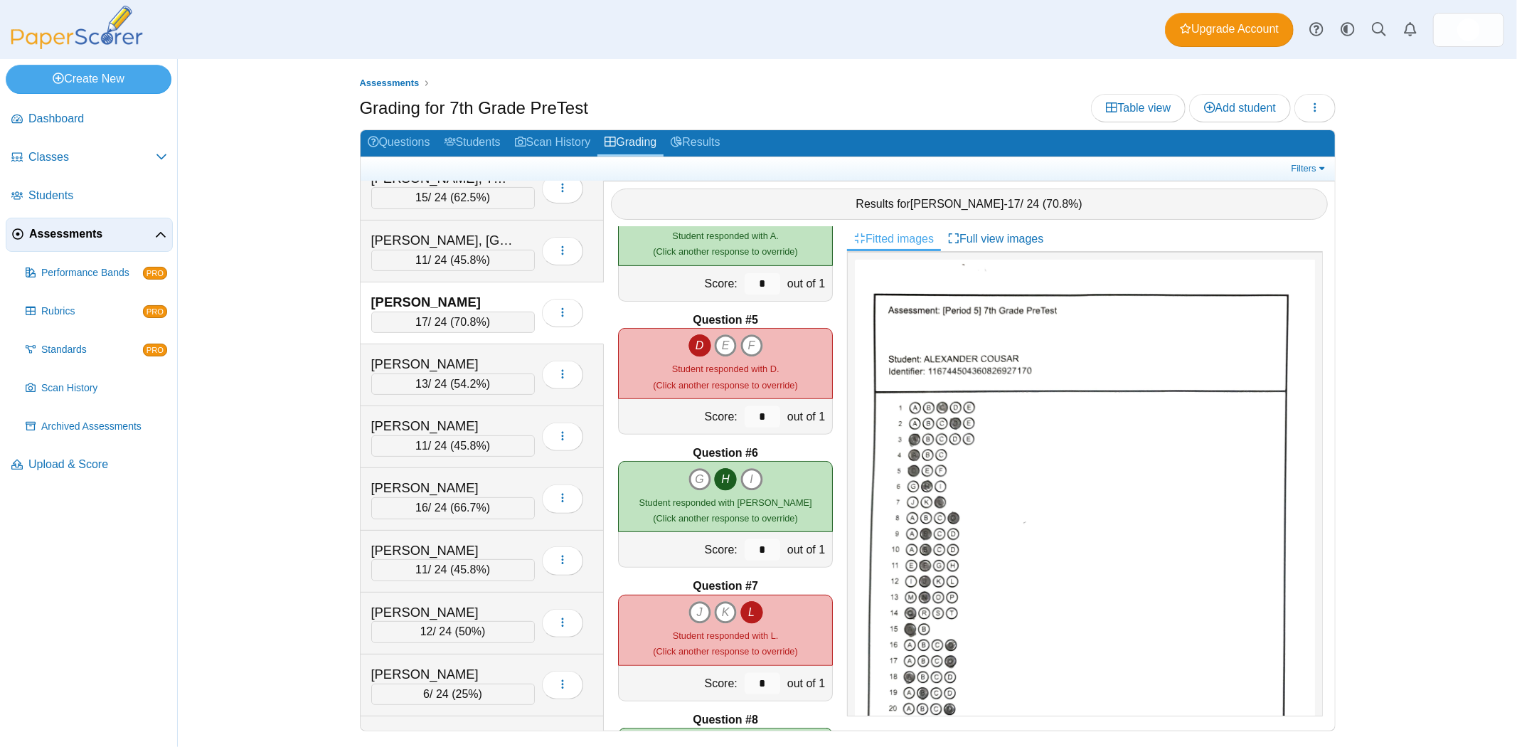
scroll to position [0, 0]
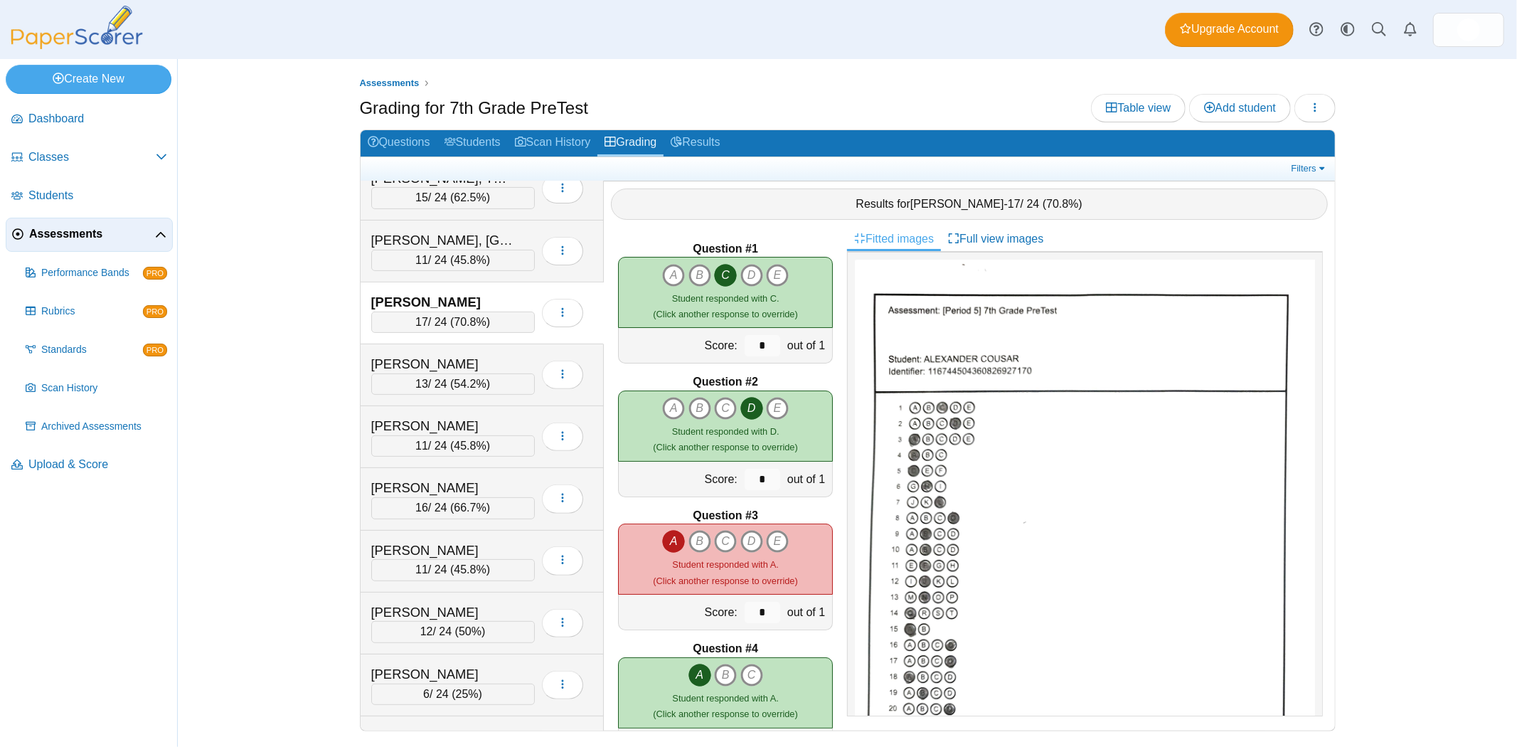
click at [251, 272] on div "Assessments Grading for 7th Grade PreTest Table view Add student Loading… 17" at bounding box center [847, 403] width 1339 height 688
click at [778, 119] on div "Grading for 7th Grade PreTest Table view Add student Loading…" at bounding box center [848, 110] width 976 height 32
click at [826, 102] on div "Grading for 7th Grade PreTest Table view Add student Loading…" at bounding box center [848, 110] width 976 height 32
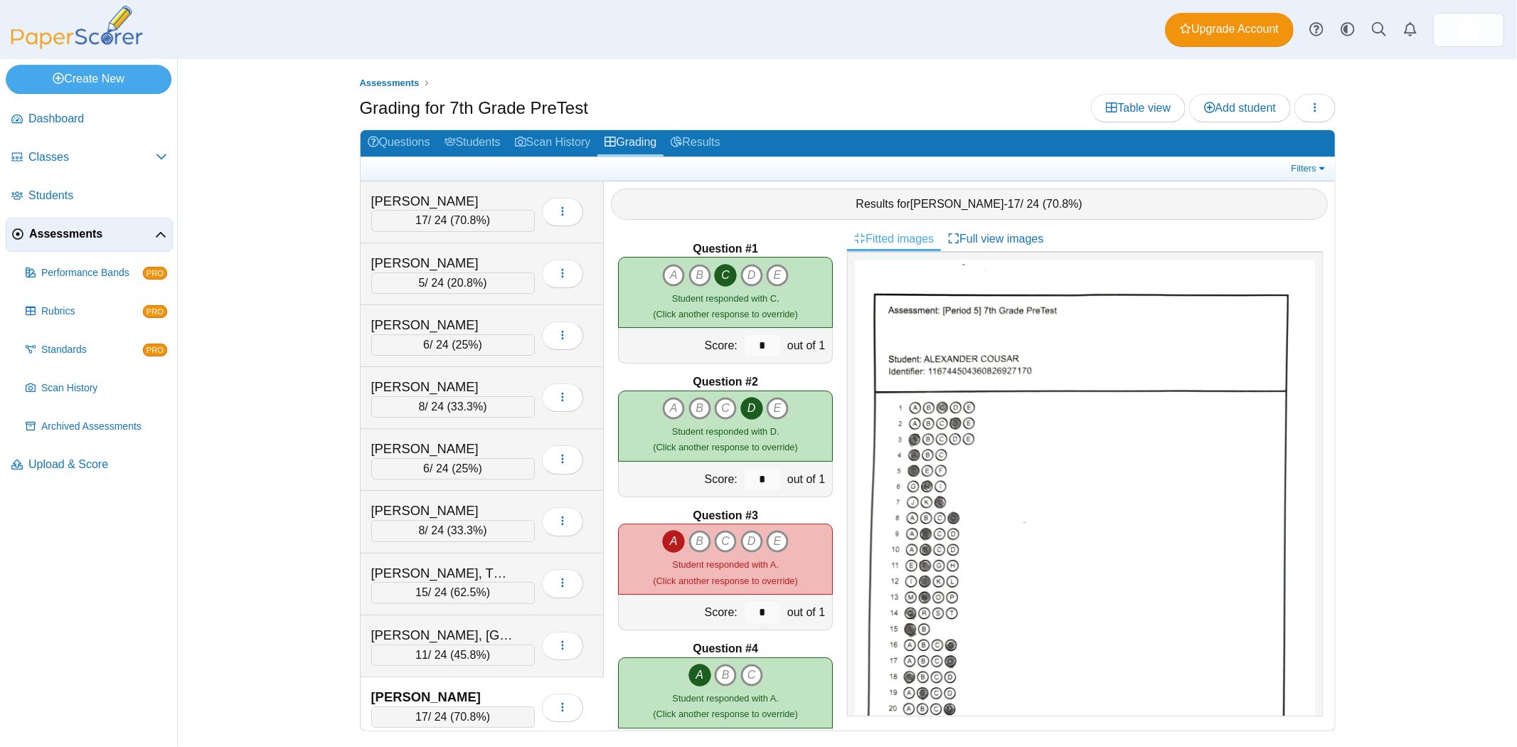
click at [701, 60] on div "Assessments Grading for 7th Grade PreTest Table view Add student Loading… 5" at bounding box center [847, 403] width 1067 height 688
click at [824, 94] on div "Grading for 7th Grade PreTest Table view Add student Loading…" at bounding box center [848, 110] width 976 height 32
